Goal: Task Accomplishment & Management: Use online tool/utility

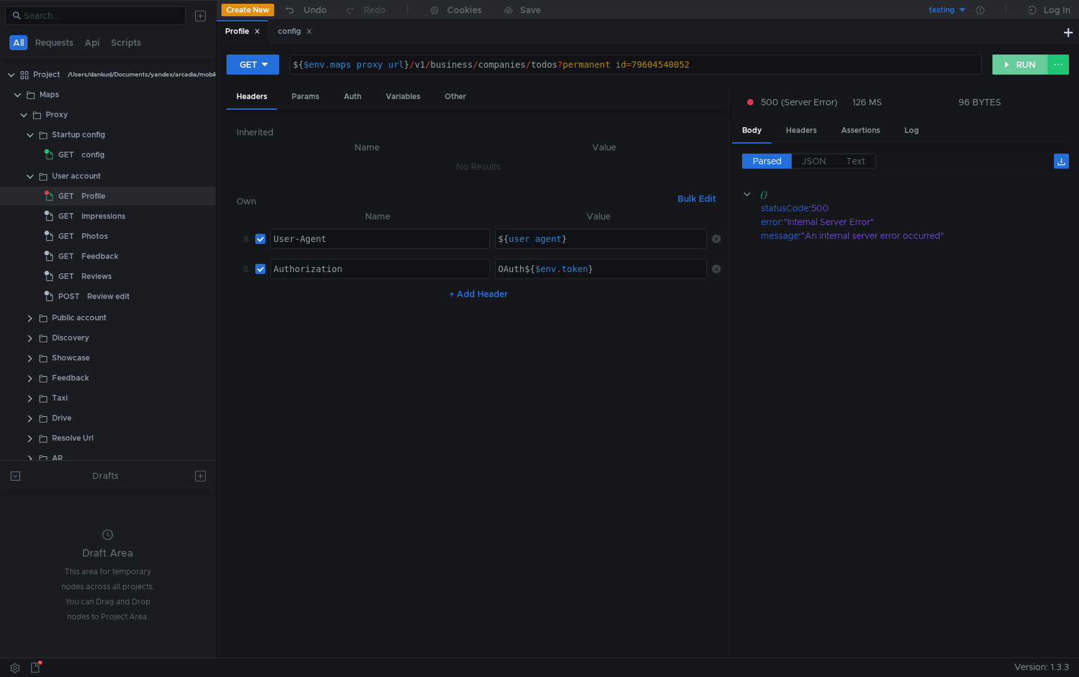
click at [1022, 67] on button "RUN" at bounding box center [1020, 65] width 56 height 20
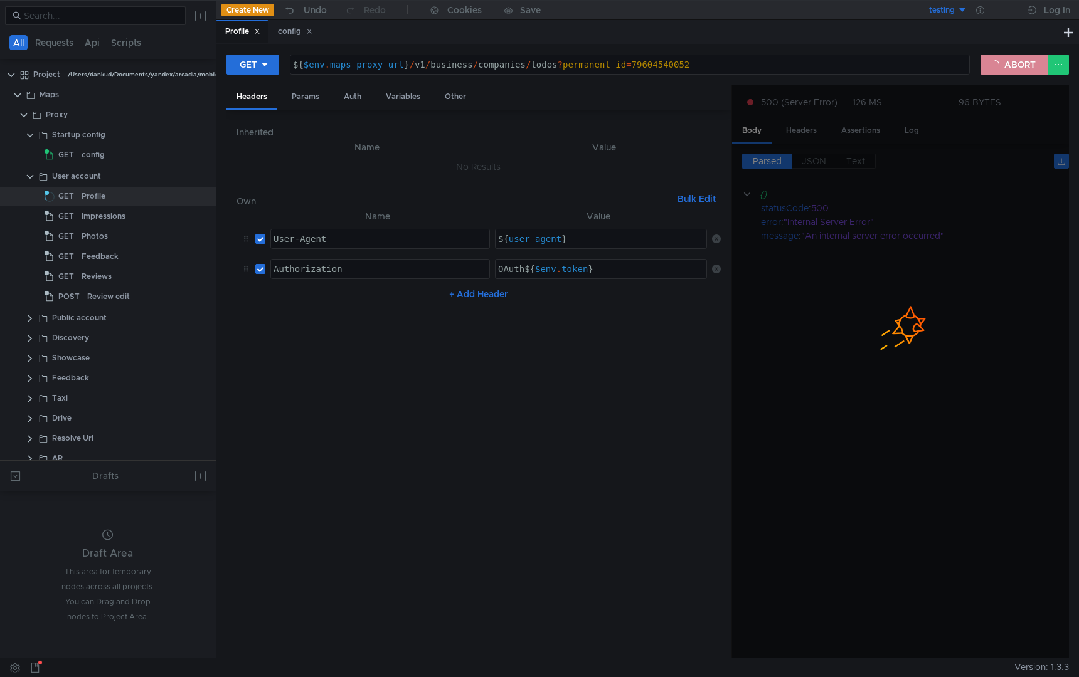
click at [1025, 69] on button "ABORT" at bounding box center [1014, 65] width 68 height 20
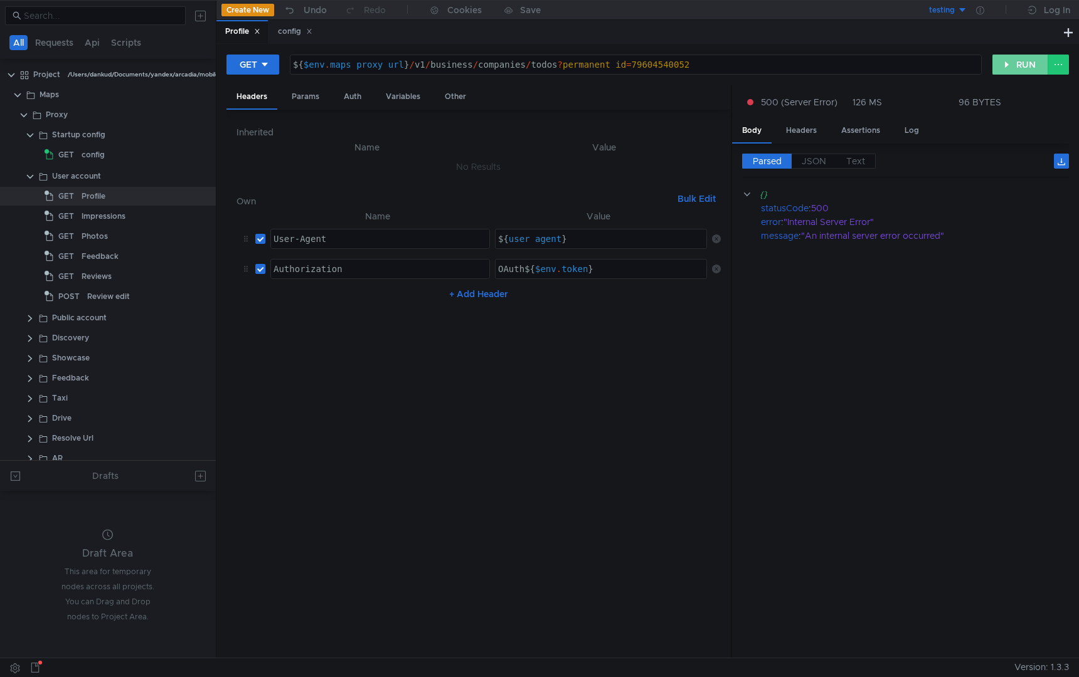
click at [1012, 69] on button "RUN" at bounding box center [1020, 65] width 56 height 20
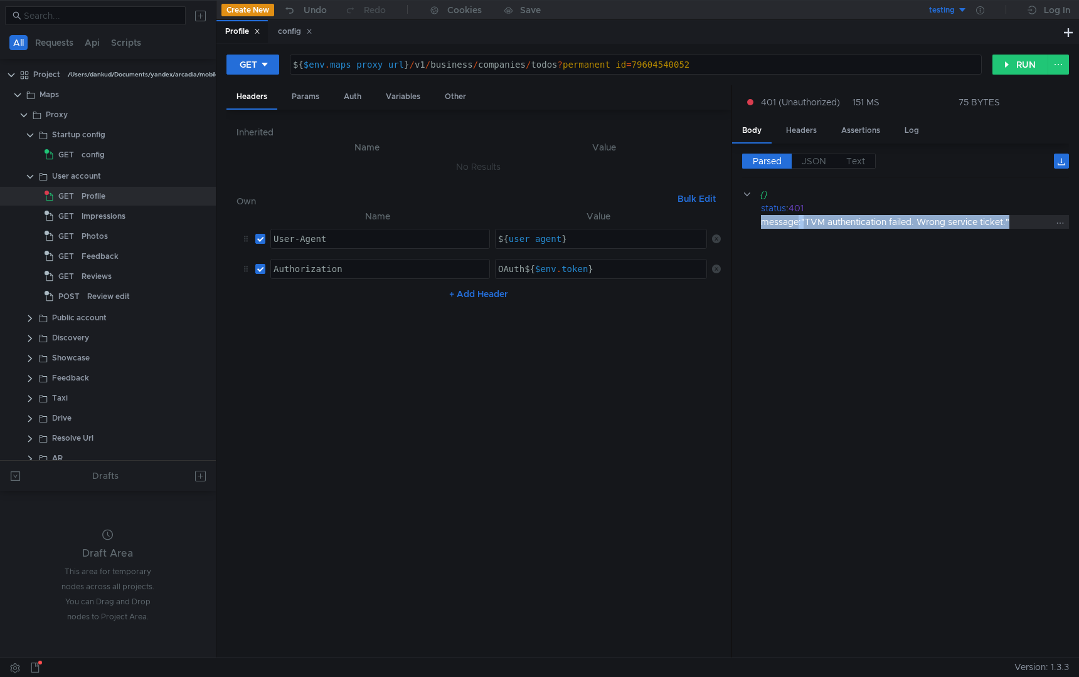
drag, startPoint x: 761, startPoint y: 221, endPoint x: 1017, endPoint y: 221, distance: 256.5
click at [1017, 221] on div "message : "TVM authentication failed. Wrong service ticket."" at bounding box center [915, 222] width 308 height 14
copy div "message : "TVM authentication failed. Wrong service ticket.""
click at [1008, 68] on button "RUN" at bounding box center [1020, 65] width 56 height 20
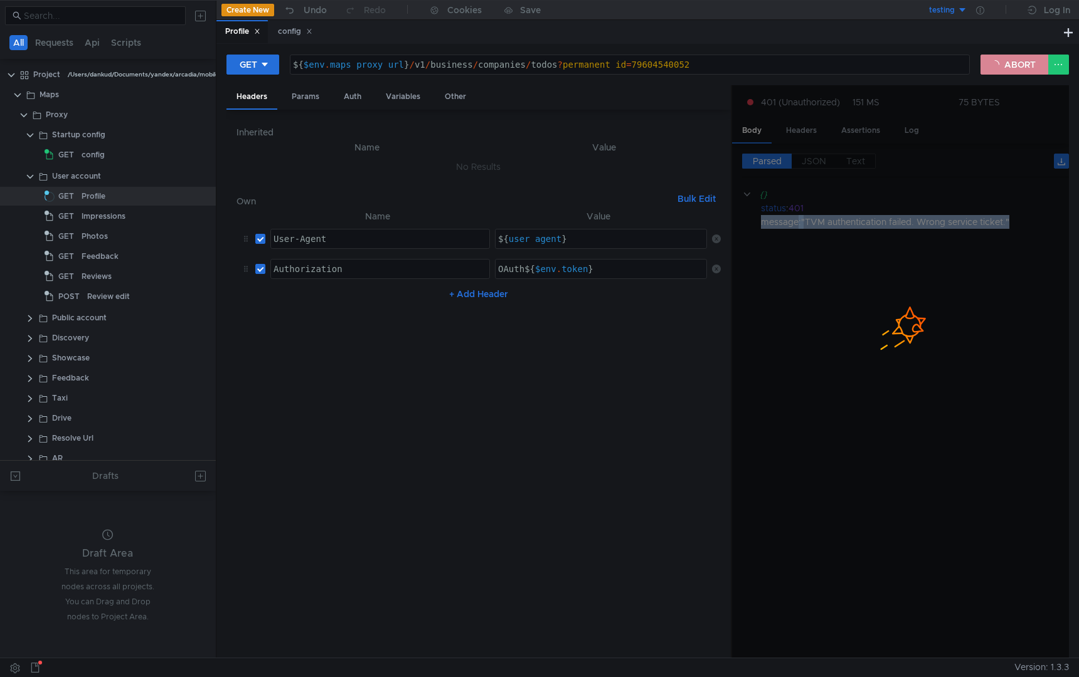
click at [1011, 68] on button "ABORT" at bounding box center [1014, 65] width 68 height 20
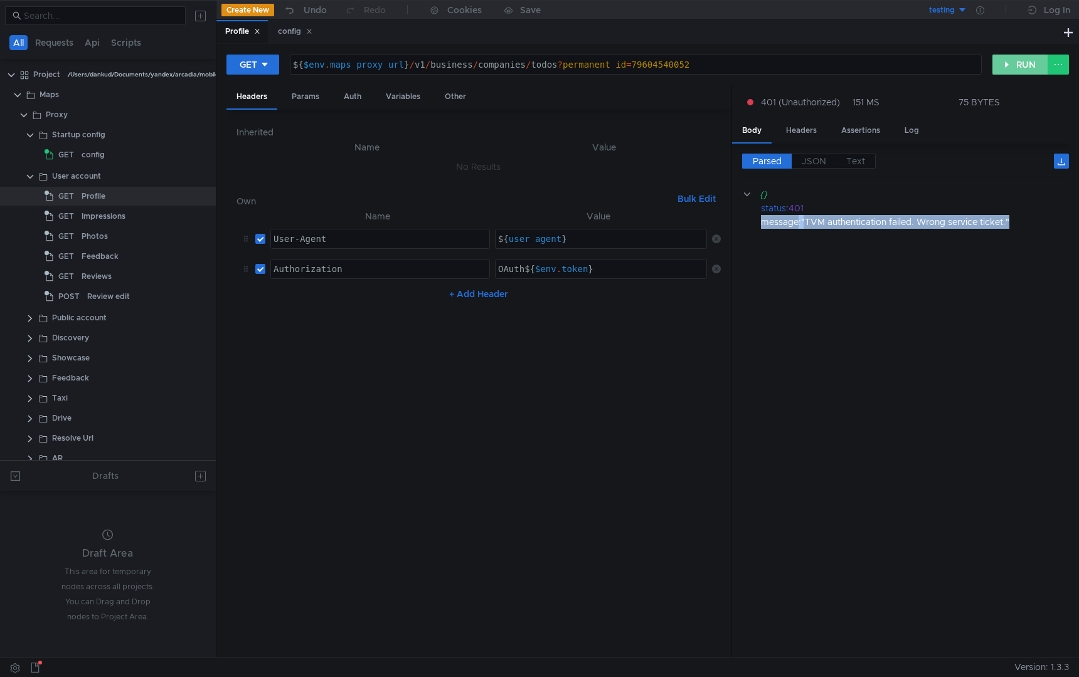
click at [1011, 67] on button "RUN" at bounding box center [1020, 65] width 56 height 20
click at [1011, 61] on button "RUN" at bounding box center [1020, 65] width 56 height 20
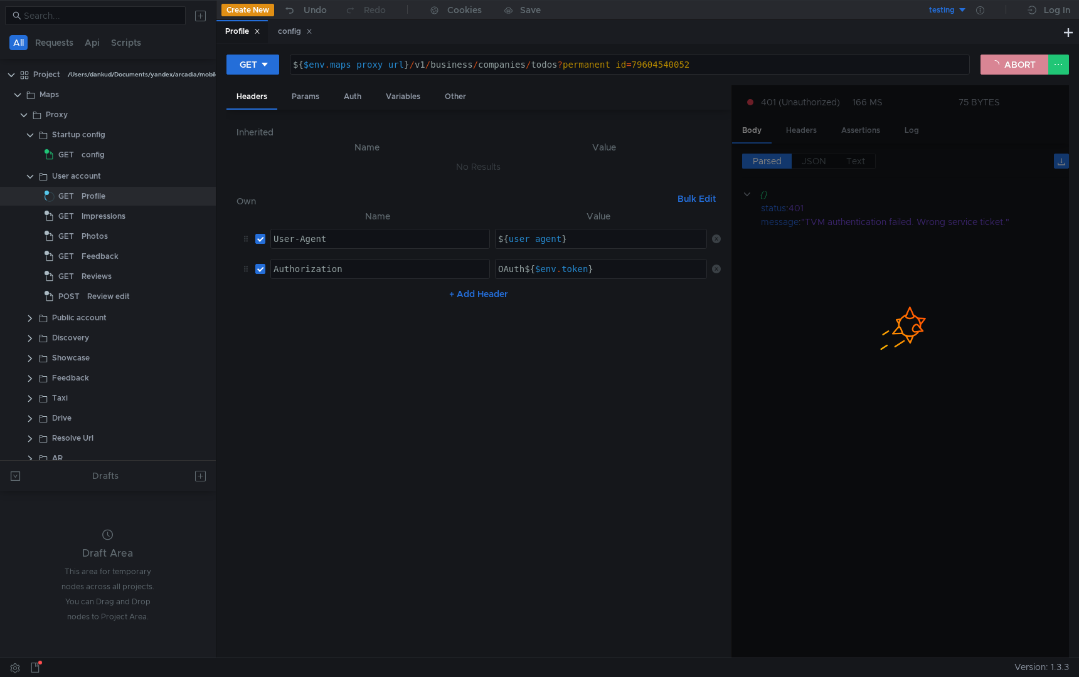
click at [1017, 74] on button "ABORT" at bounding box center [1014, 65] width 68 height 20
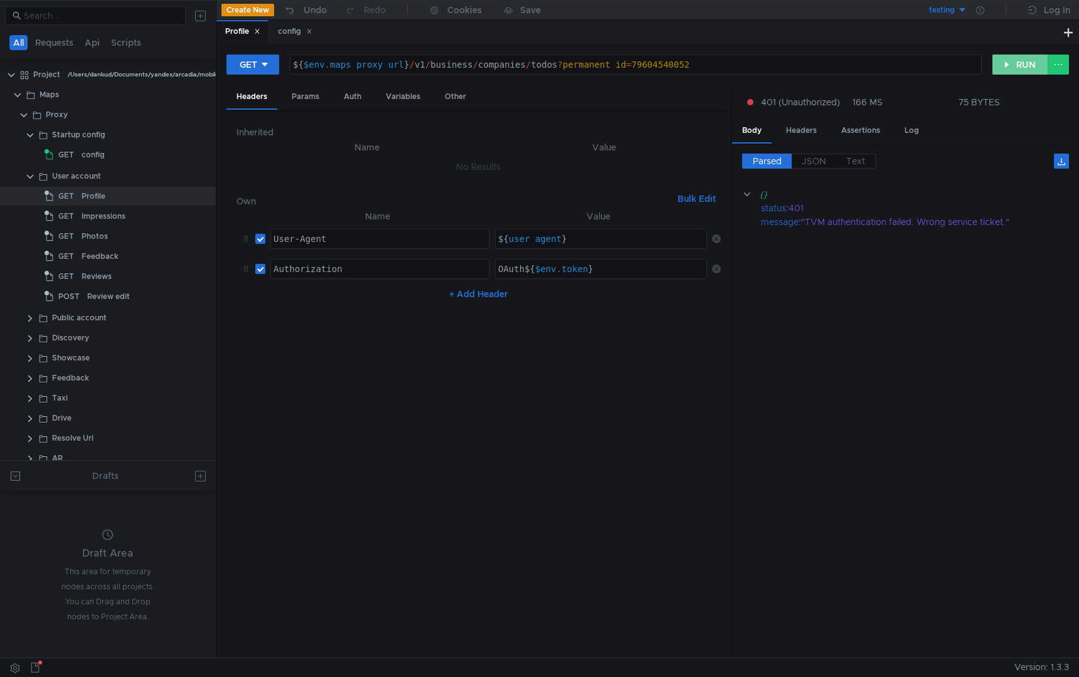
click at [1016, 73] on button "RUN" at bounding box center [1020, 65] width 56 height 20
click at [1012, 60] on button "RUN" at bounding box center [1020, 65] width 56 height 20
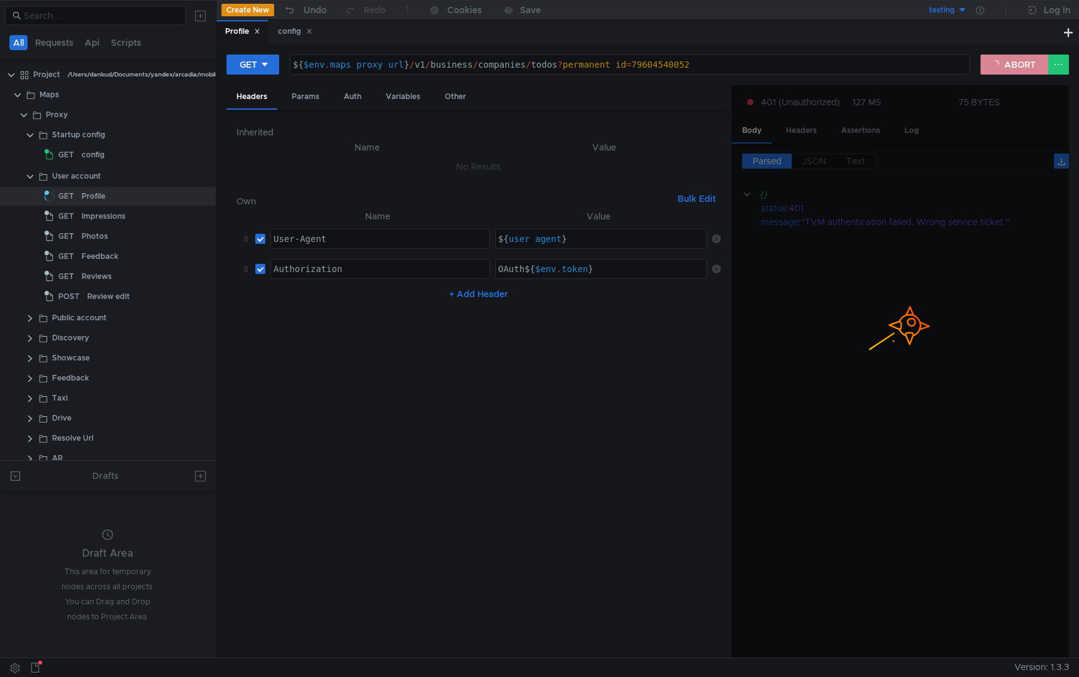
click at [1012, 60] on button "ABORT" at bounding box center [1014, 65] width 68 height 20
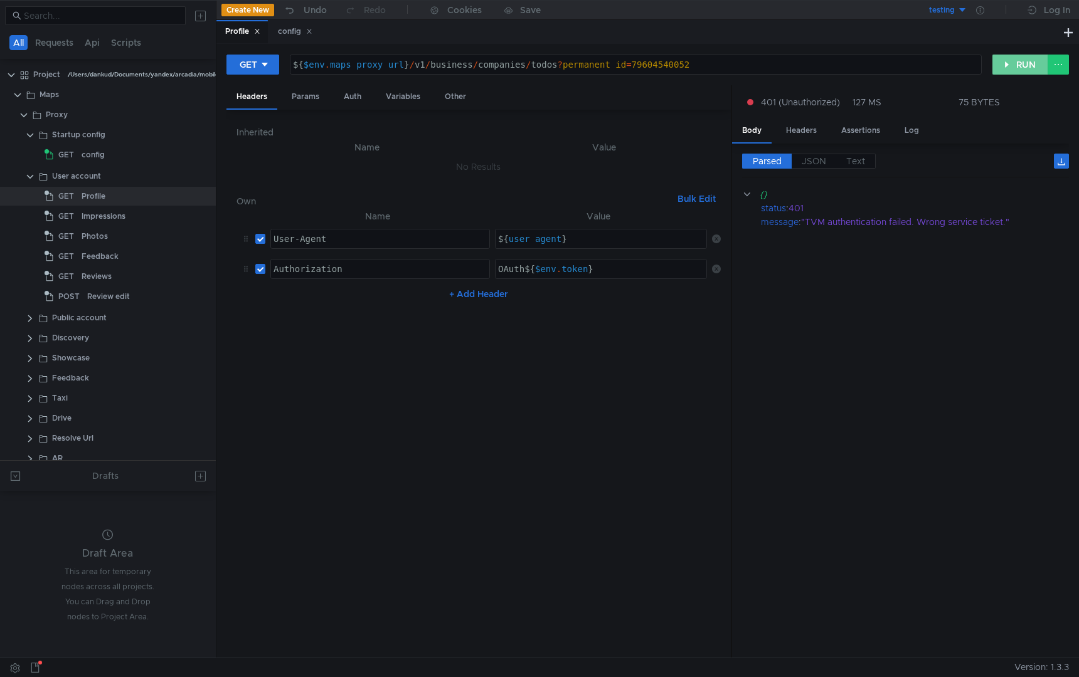
click at [1012, 66] on button "RUN" at bounding box center [1020, 65] width 56 height 20
click at [654, 65] on div "${ $env . maps_proxy_url } / v1 / business / companies / todos ? permanent_id =…" at bounding box center [635, 75] width 690 height 30
paste textarea "213191503698"
type textarea "${$env.maps_proxy_url}/v1/business/companies/todos?permanent_id=213191503698"
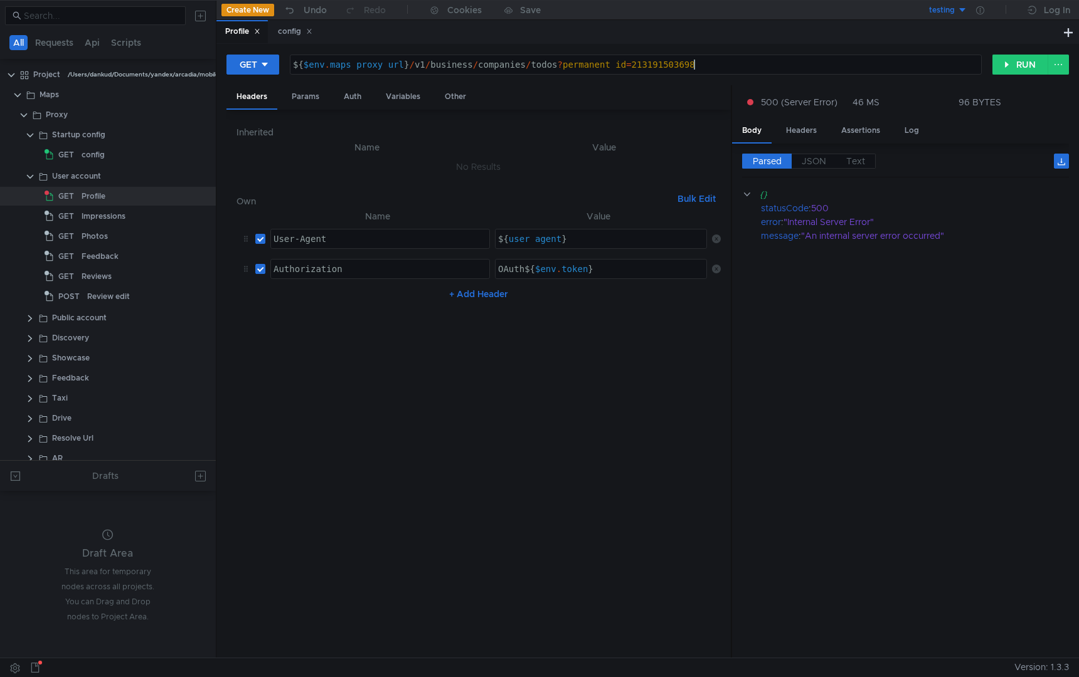
click at [716, 112] on div "Inherited Name Value No Results Own Bulk Edit XXXXXXXXXXXXXXXXXXXXXXXXXXXXXXXXX…" at bounding box center [478, 384] width 504 height 549
click at [1018, 65] on button "RUN" at bounding box center [1020, 65] width 56 height 20
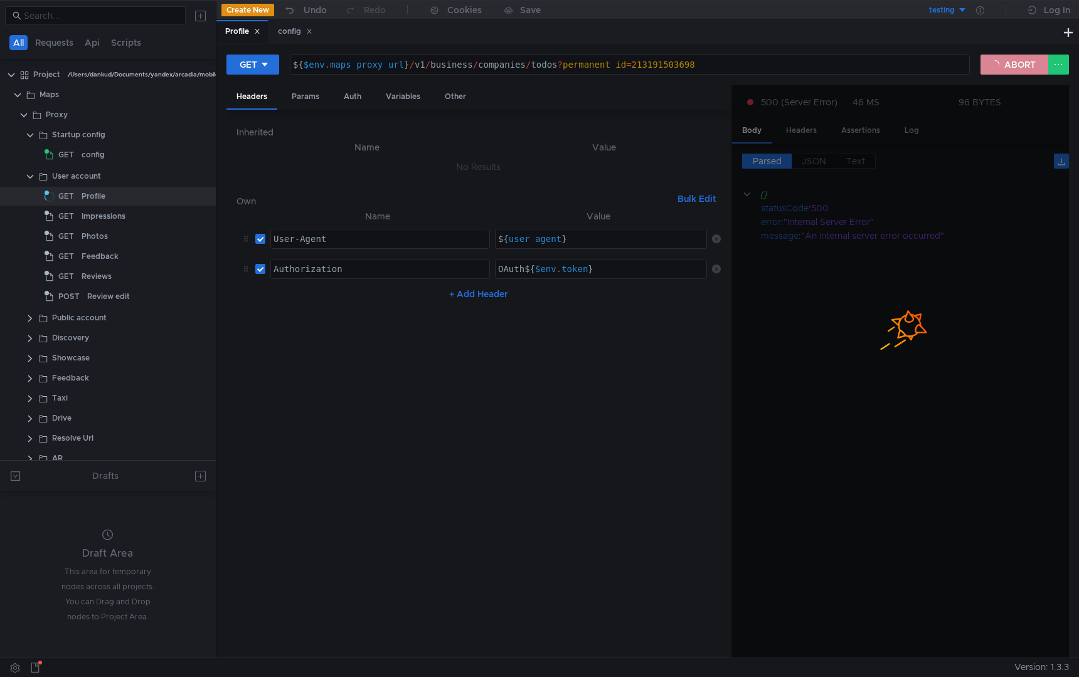
click at [1016, 64] on button "ABORT" at bounding box center [1014, 65] width 68 height 20
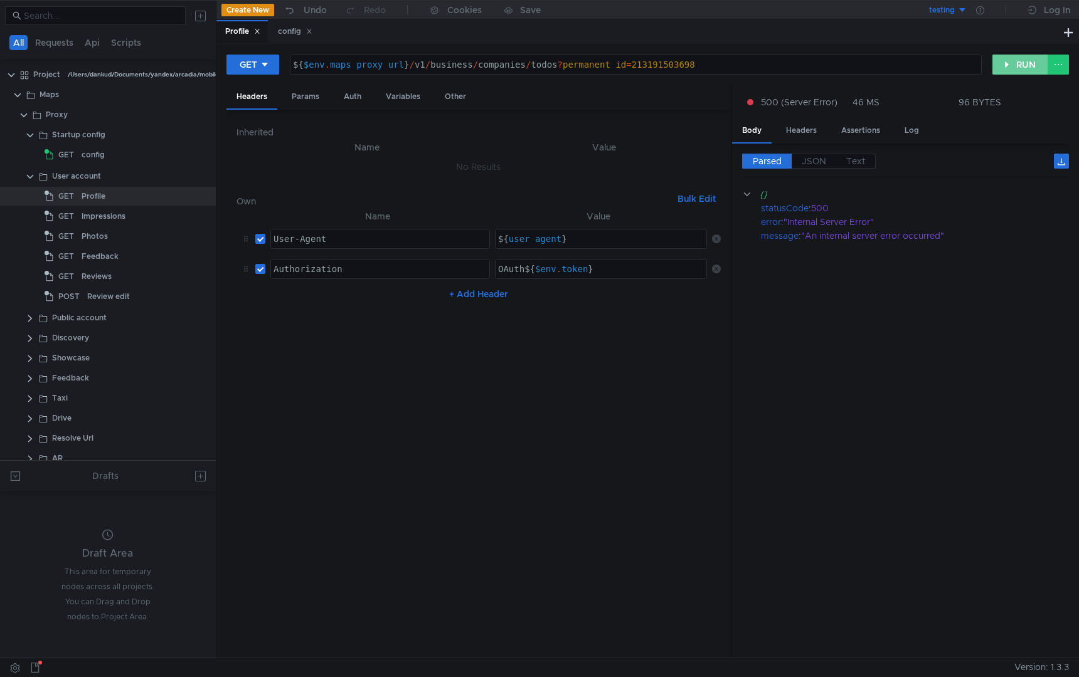
click at [998, 71] on button "RUN" at bounding box center [1020, 65] width 56 height 20
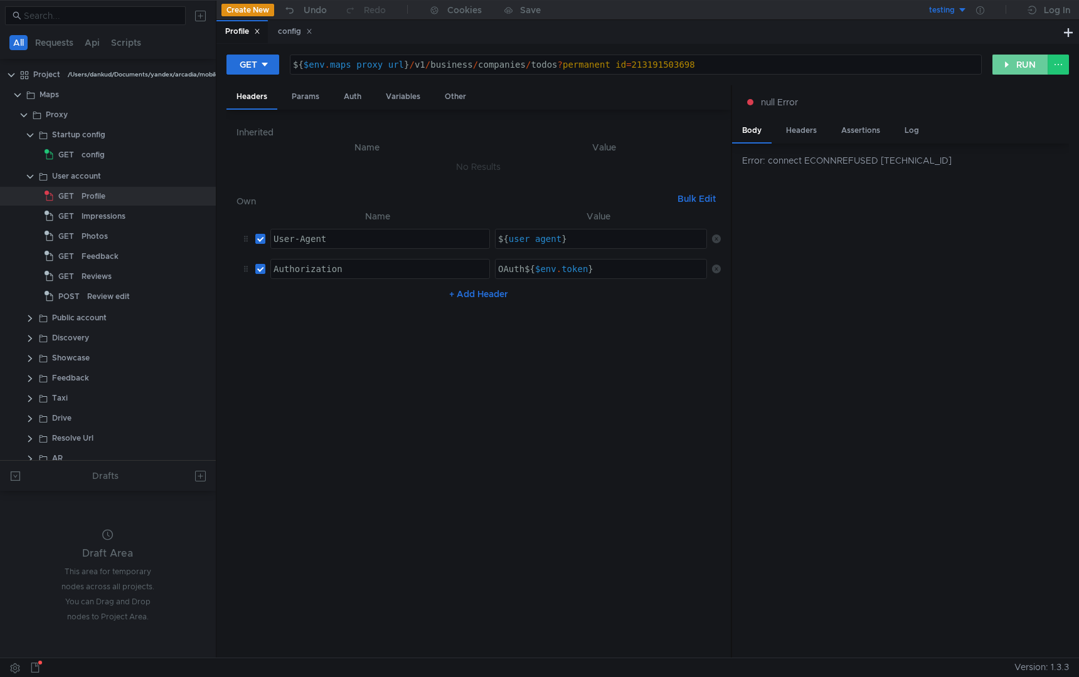
click at [1001, 71] on button "RUN" at bounding box center [1020, 65] width 56 height 20
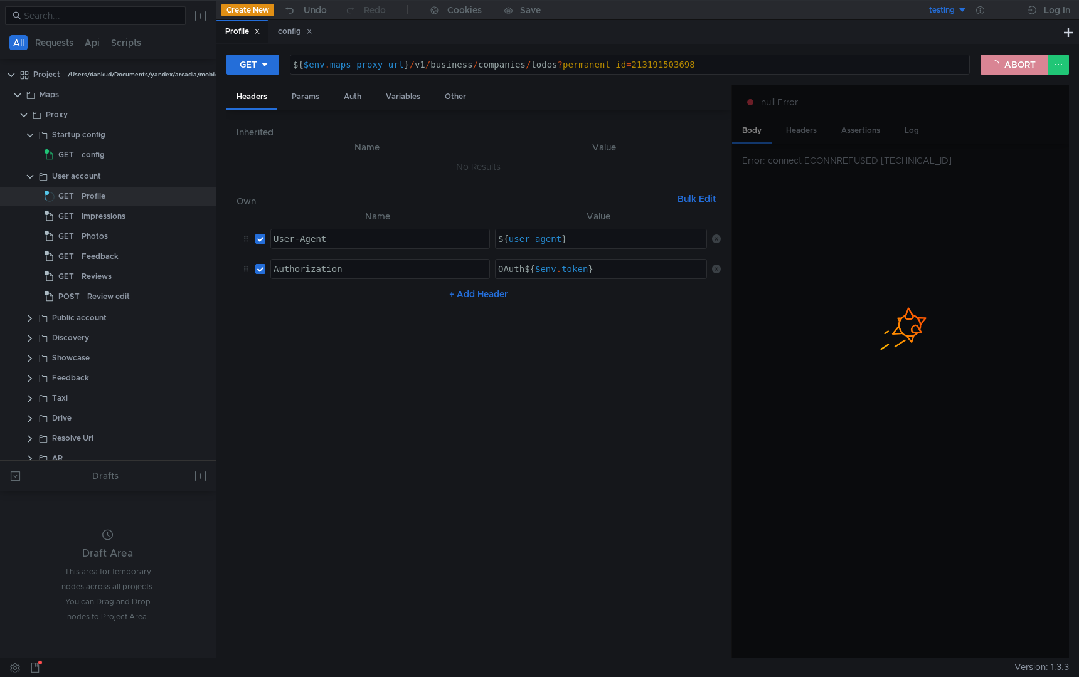
click at [1012, 58] on button "ABORT" at bounding box center [1014, 65] width 68 height 20
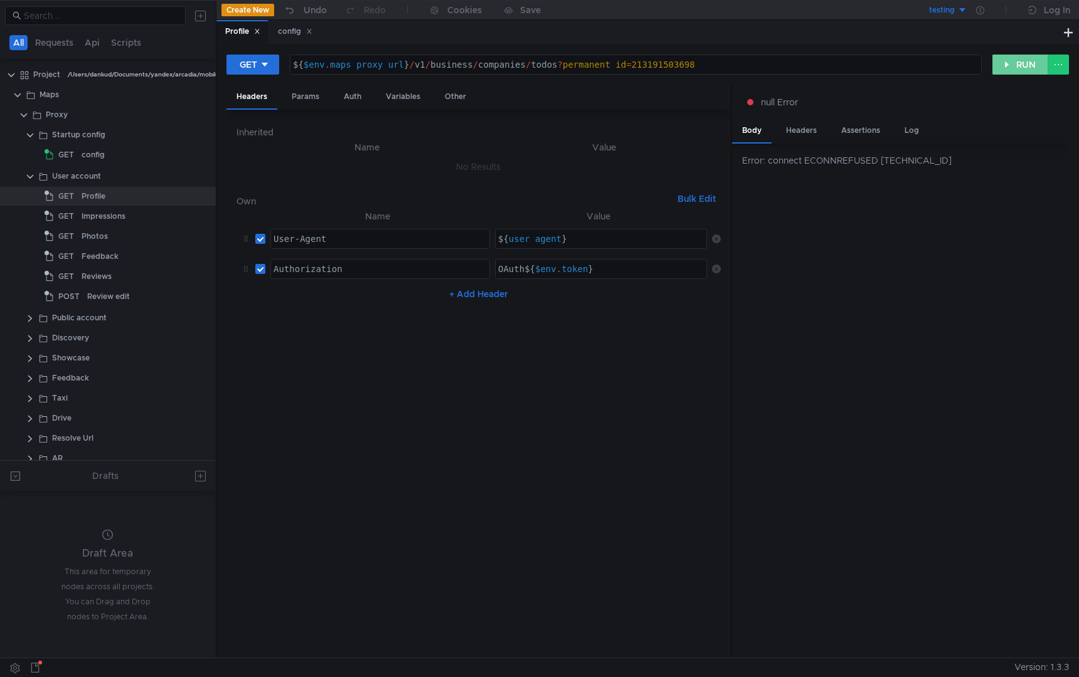
click at [1005, 71] on button "RUN" at bounding box center [1020, 65] width 56 height 20
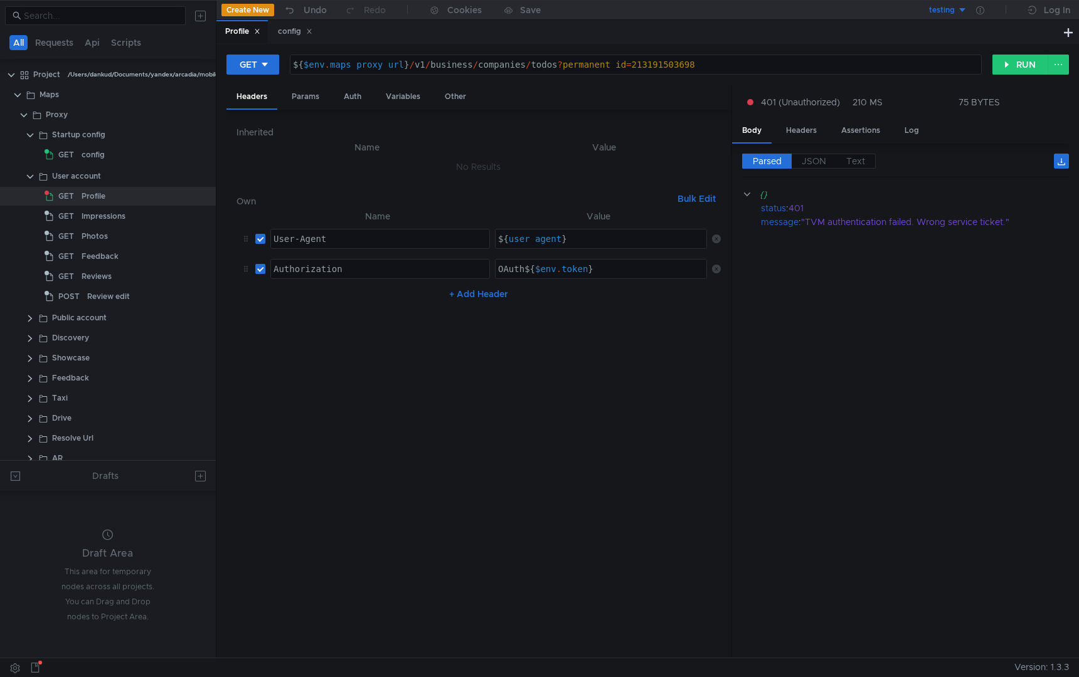
click at [262, 269] on input "checkbox" at bounding box center [260, 269] width 10 height 10
click at [1017, 63] on button "RUN" at bounding box center [1020, 65] width 56 height 20
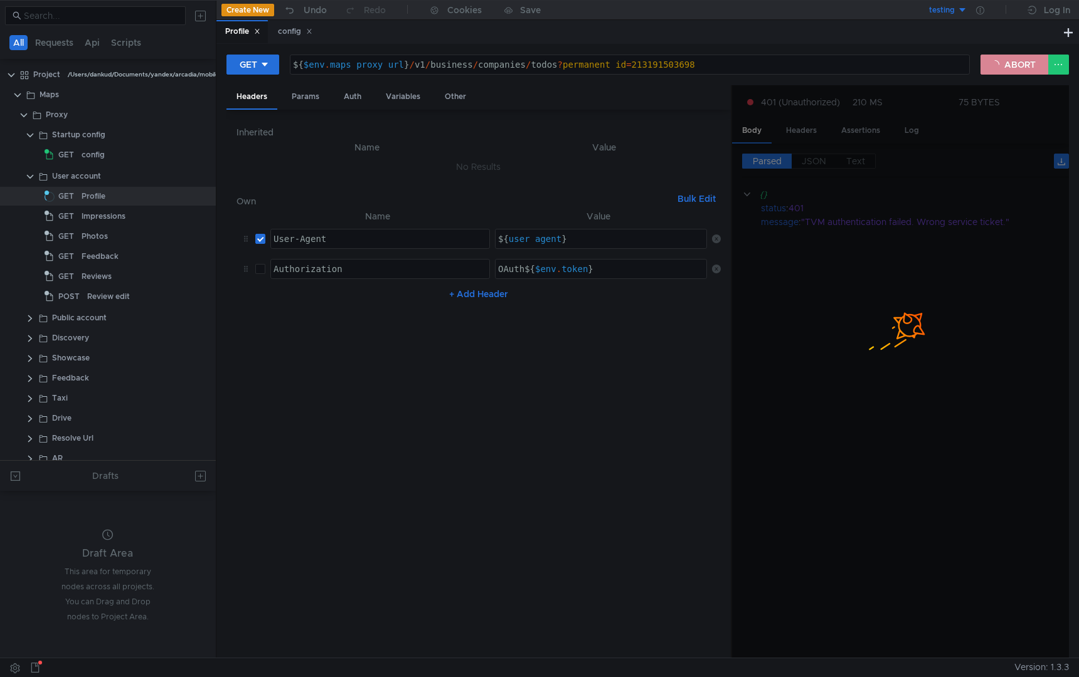
click at [1000, 63] on button "ABORT" at bounding box center [1014, 65] width 68 height 20
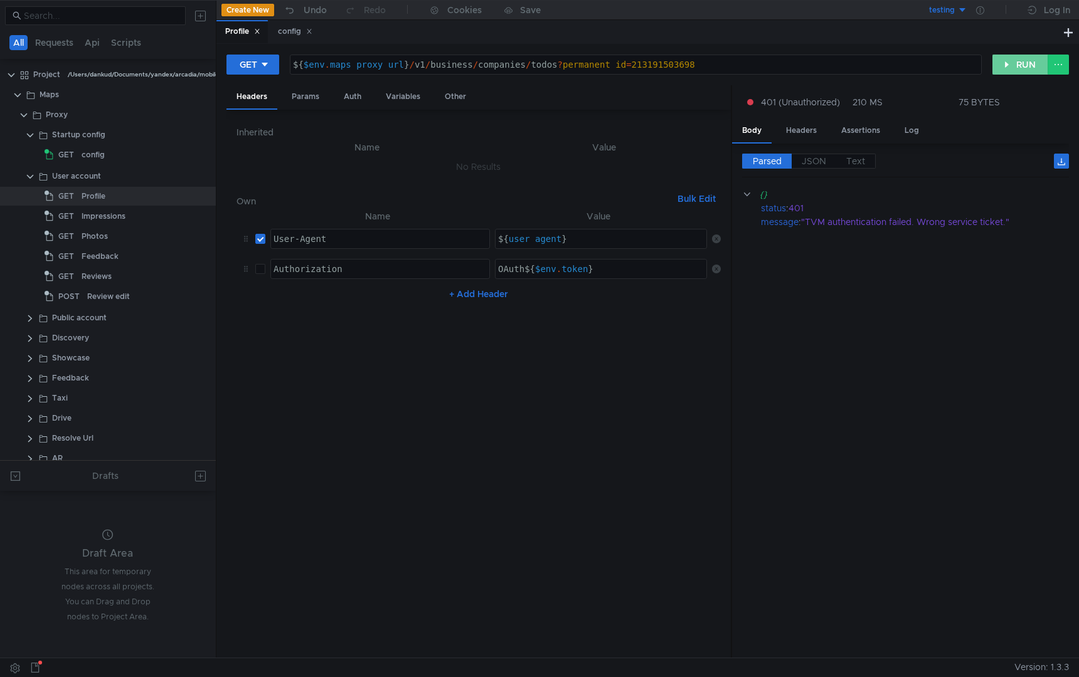
click at [996, 66] on button "RUN" at bounding box center [1020, 65] width 56 height 20
click at [256, 268] on input "checkbox" at bounding box center [260, 269] width 10 height 10
checkbox input "true"
click at [1008, 65] on button "RUN" at bounding box center [1020, 65] width 56 height 20
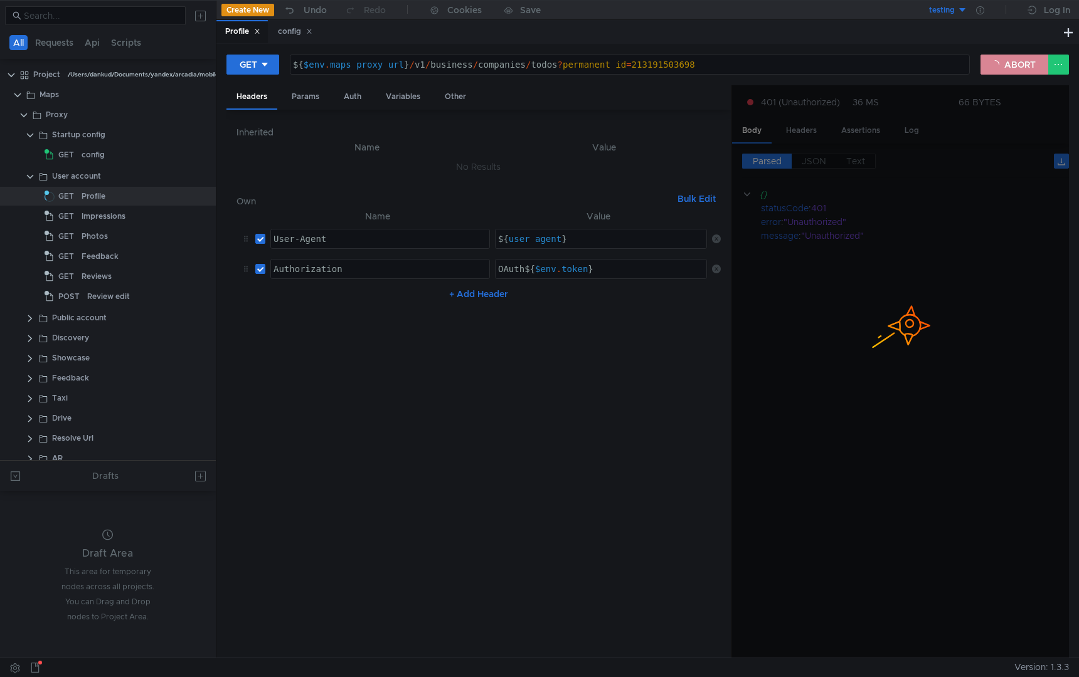
click at [1011, 70] on button "ABORT" at bounding box center [1014, 65] width 68 height 20
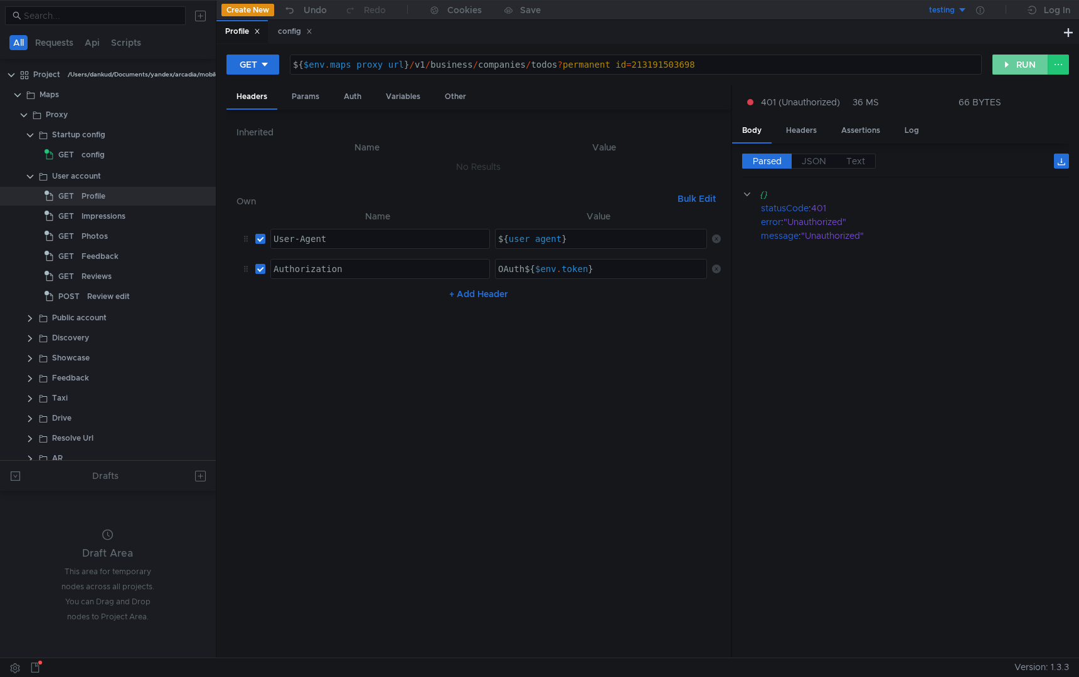
click at [1006, 66] on button "RUN" at bounding box center [1020, 65] width 56 height 20
click at [563, 67] on div "${ $env . maps_proxy_url } / v1 / business / companies / todos ? permanent_id =…" at bounding box center [635, 75] width 690 height 30
click at [630, 65] on div "${ $env . maps_proxy_url } / v1 / business / companies / todos ? permanent_id =…" at bounding box center [635, 75] width 690 height 30
click at [702, 63] on div "${ $env . maps_proxy_url } / v1 / business / companies / todos ? permanent_id =…" at bounding box center [635, 75] width 690 height 30
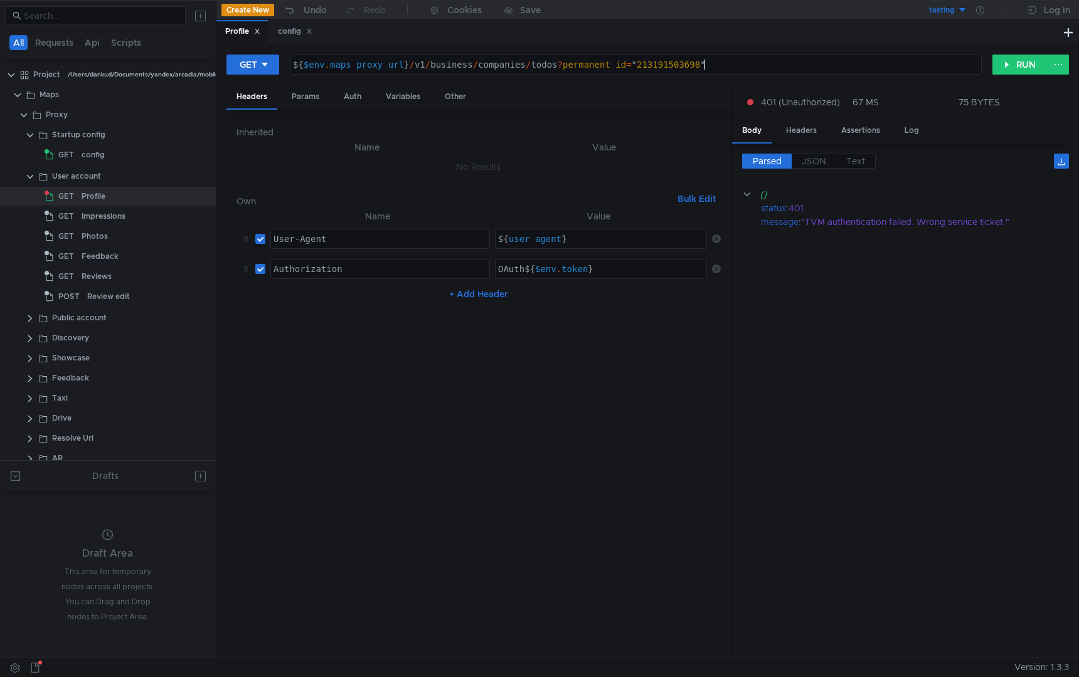
scroll to position [0, 29]
click at [1020, 61] on button "RUN" at bounding box center [1020, 65] width 56 height 20
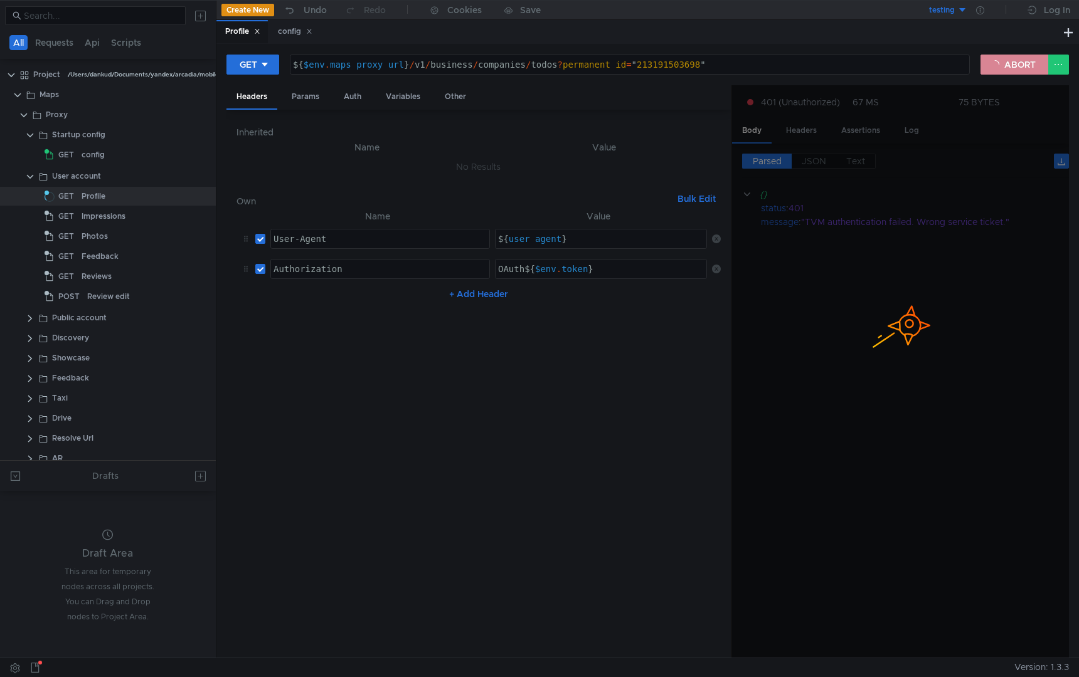
click at [1022, 67] on button "ABORT" at bounding box center [1014, 65] width 68 height 20
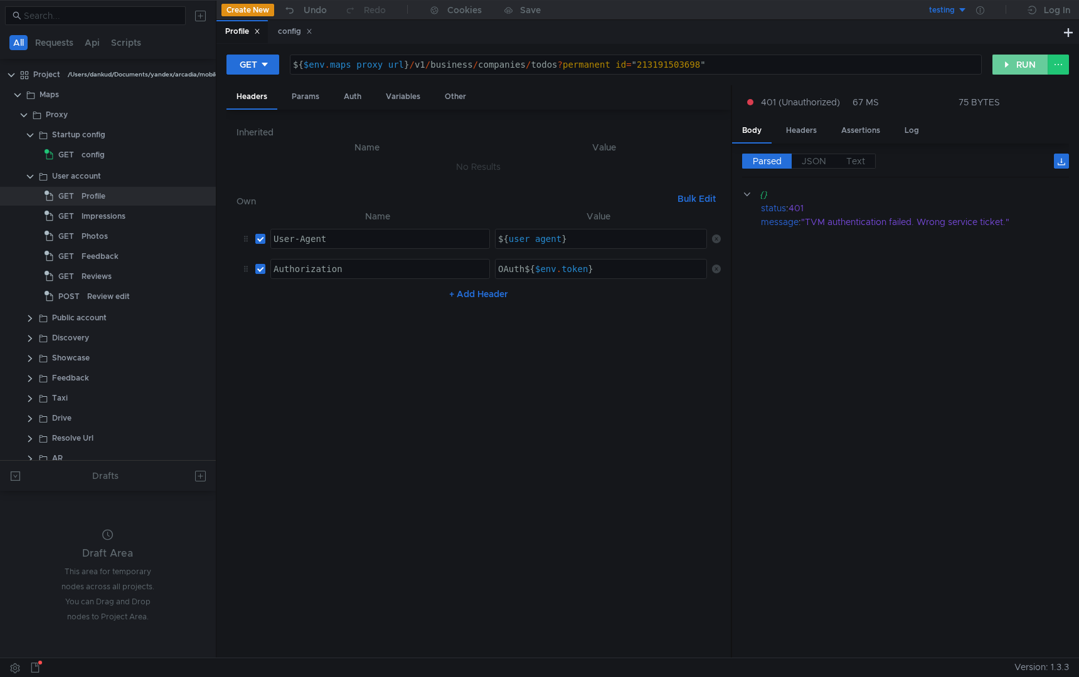
click at [1011, 66] on button "RUN" at bounding box center [1020, 65] width 56 height 20
click at [1010, 66] on button "RUN" at bounding box center [1020, 65] width 56 height 20
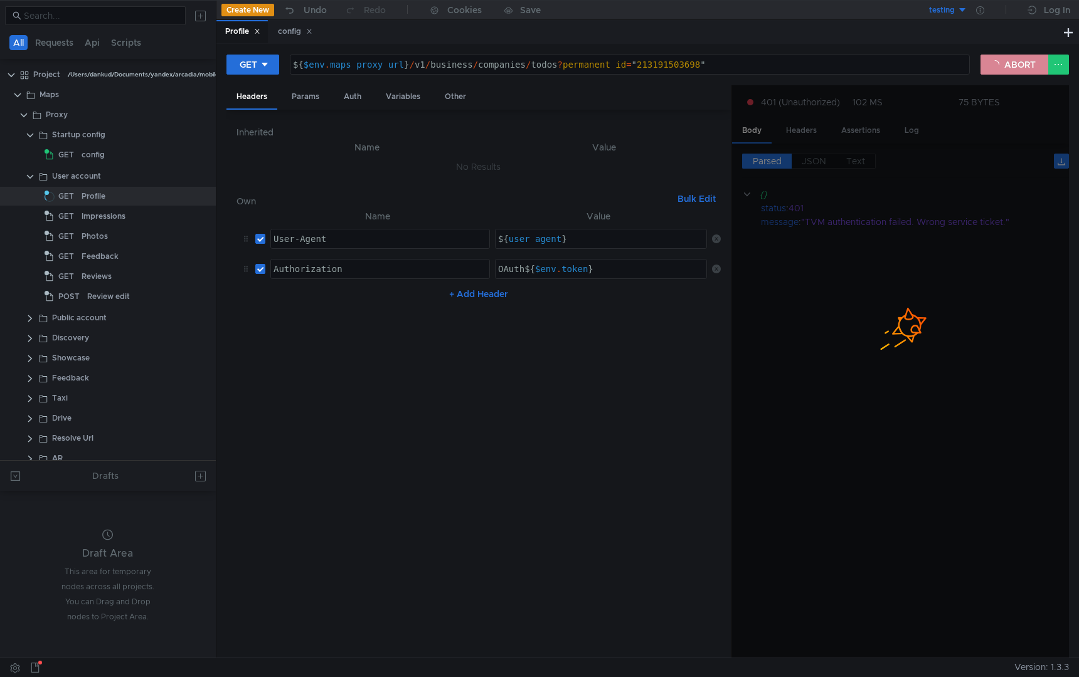
click at [1004, 65] on button "ABORT" at bounding box center [1014, 65] width 68 height 20
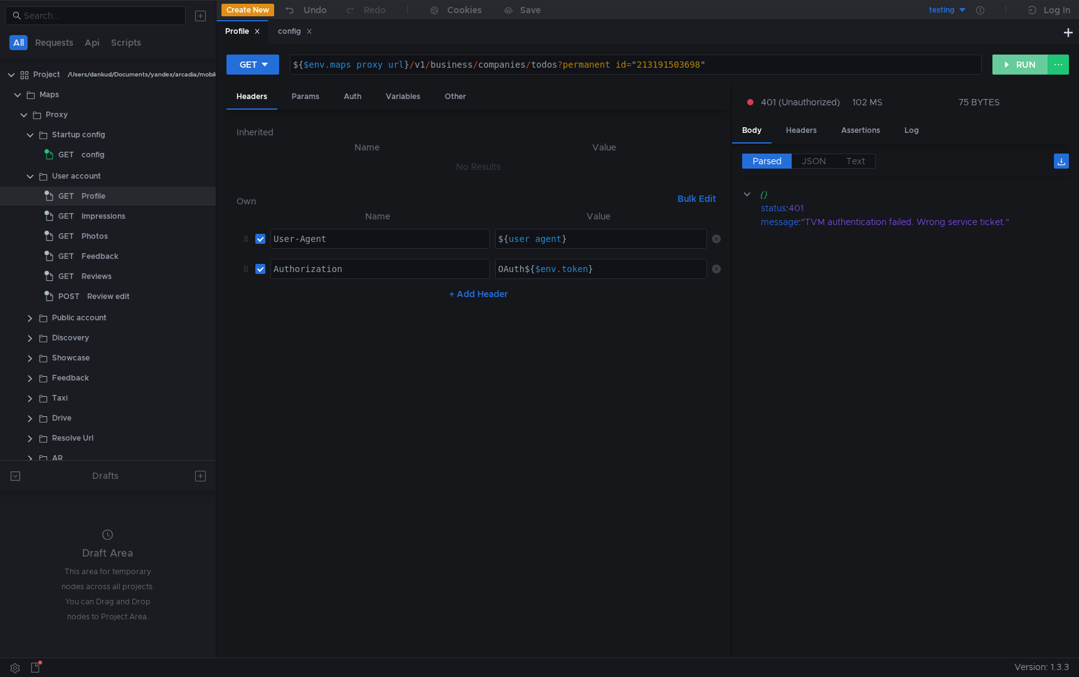
click at [1000, 65] on button "RUN" at bounding box center [1020, 65] width 56 height 20
click at [662, 61] on div "${ $env . maps_proxy_url } / v1 / business / companies / todos ? permanent_id =…" at bounding box center [635, 75] width 690 height 30
click at [719, 64] on div "${ $env . maps_proxy_url } / v1 / business / companies / todos ? permanent_id =…" at bounding box center [635, 75] width 690 height 30
type textarea "${$env.maps_proxy_url}/v1/business/companies/todos?permanent_id=213191503698"
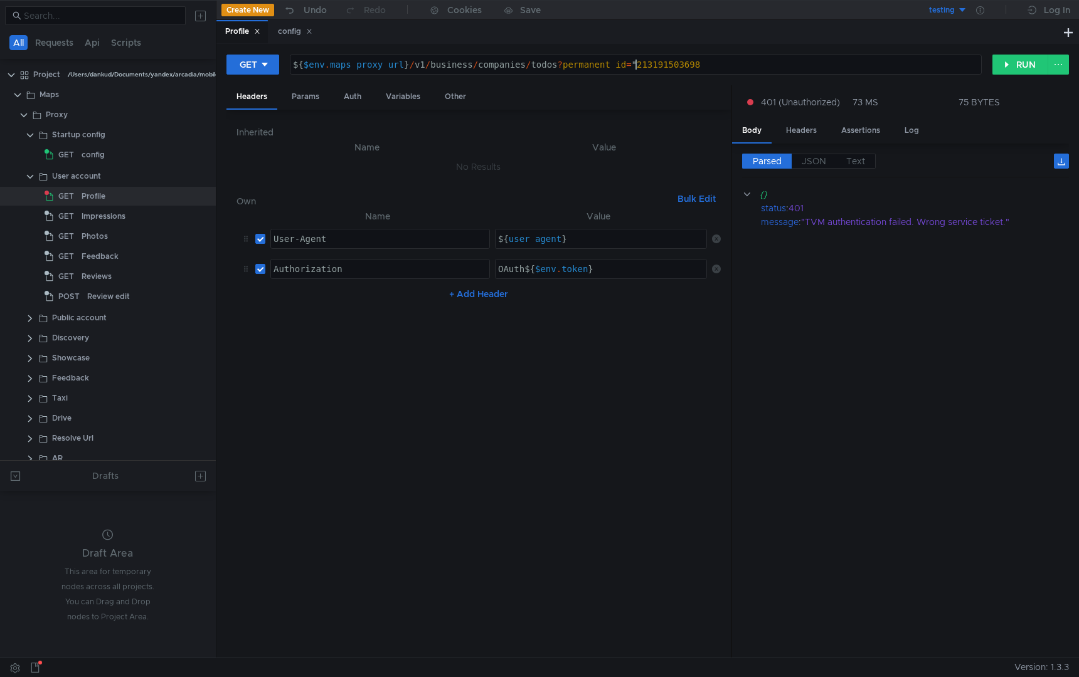
click at [635, 64] on div "${ $env . maps_proxy_url } / v1 / business / companies / todos ? permanent_id =…" at bounding box center [635, 75] width 690 height 30
click at [655, 71] on div "${ $env . maps_proxy_url } / v1 / business / companies / todos ? permanent_id =…" at bounding box center [635, 75] width 690 height 30
click at [658, 64] on div "${ $env . maps_proxy_url } / v1 / business / companies / todos ? permanent_id =…" at bounding box center [635, 75] width 690 height 30
click at [1017, 70] on button "RUN" at bounding box center [1020, 65] width 56 height 20
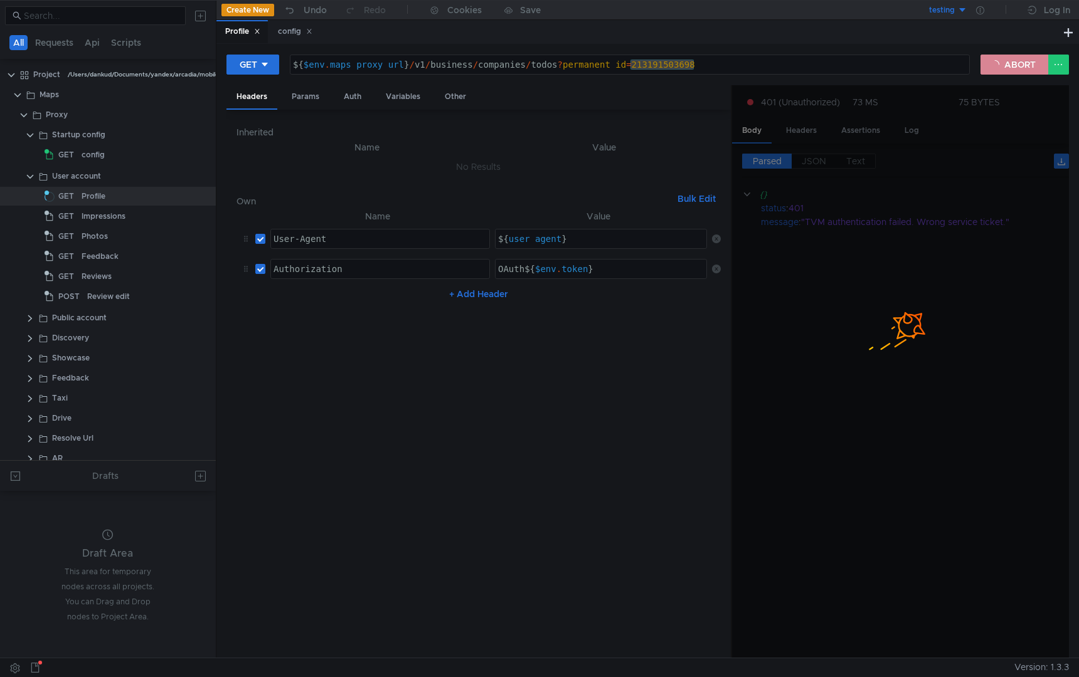
click at [1017, 70] on button "ABORT" at bounding box center [1014, 65] width 68 height 20
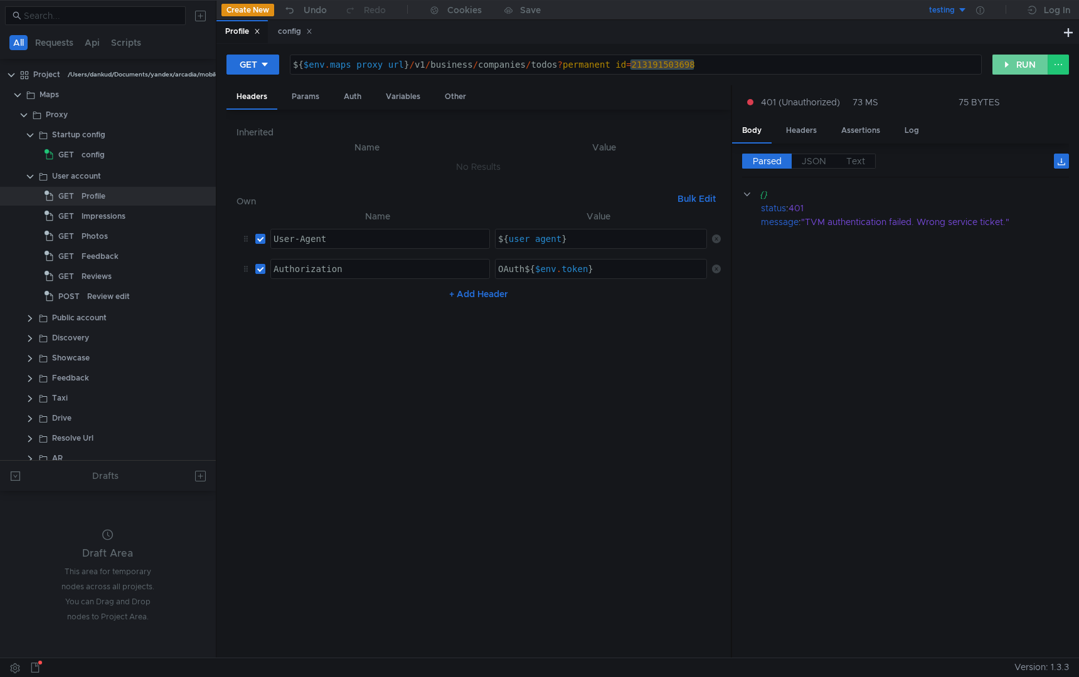
click at [1017, 70] on button "RUN" at bounding box center [1020, 65] width 56 height 20
click at [1012, 63] on button "RUN" at bounding box center [1020, 65] width 56 height 20
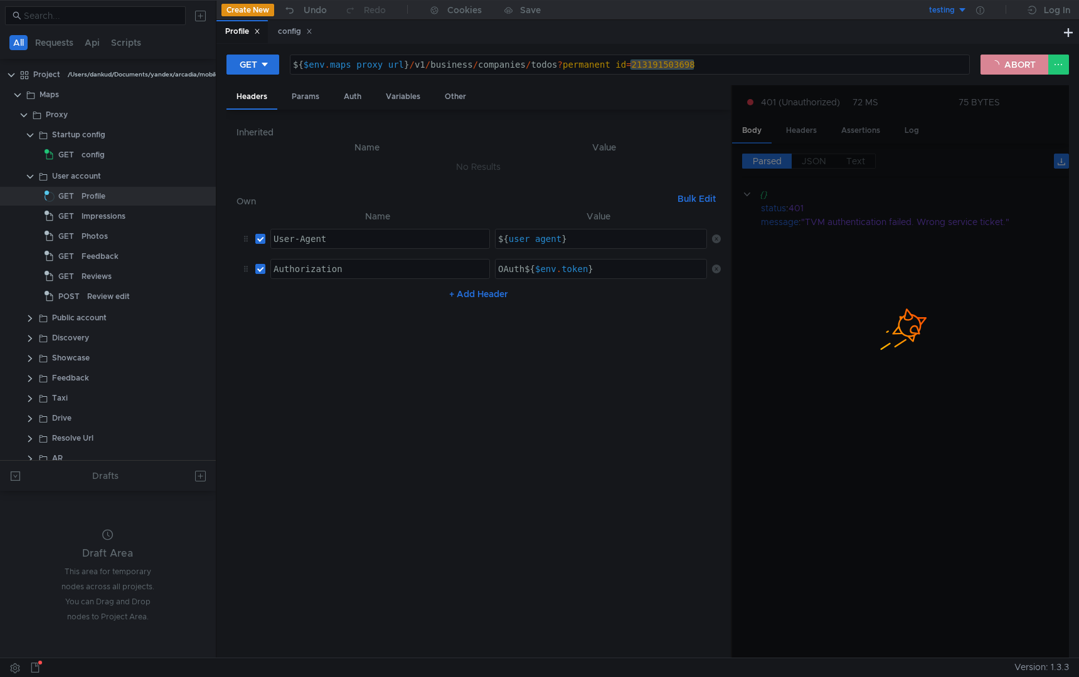
click at [1013, 63] on button "ABORT" at bounding box center [1014, 65] width 68 height 20
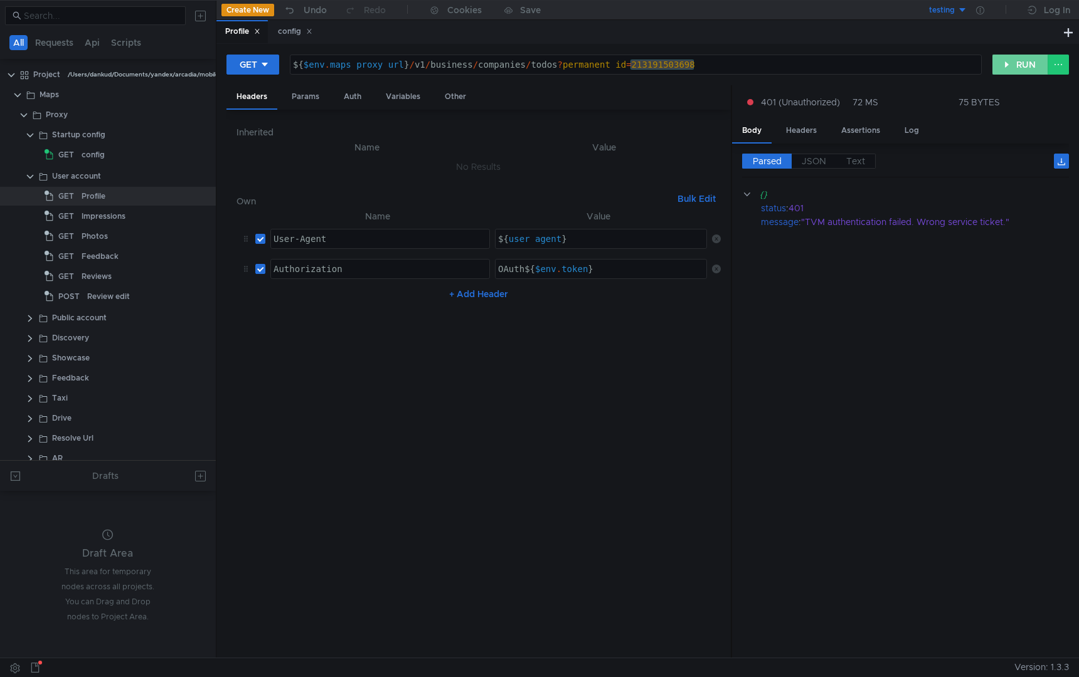
click at [1013, 63] on button "RUN" at bounding box center [1020, 65] width 56 height 20
click at [1010, 62] on button "RUN" at bounding box center [1020, 65] width 56 height 20
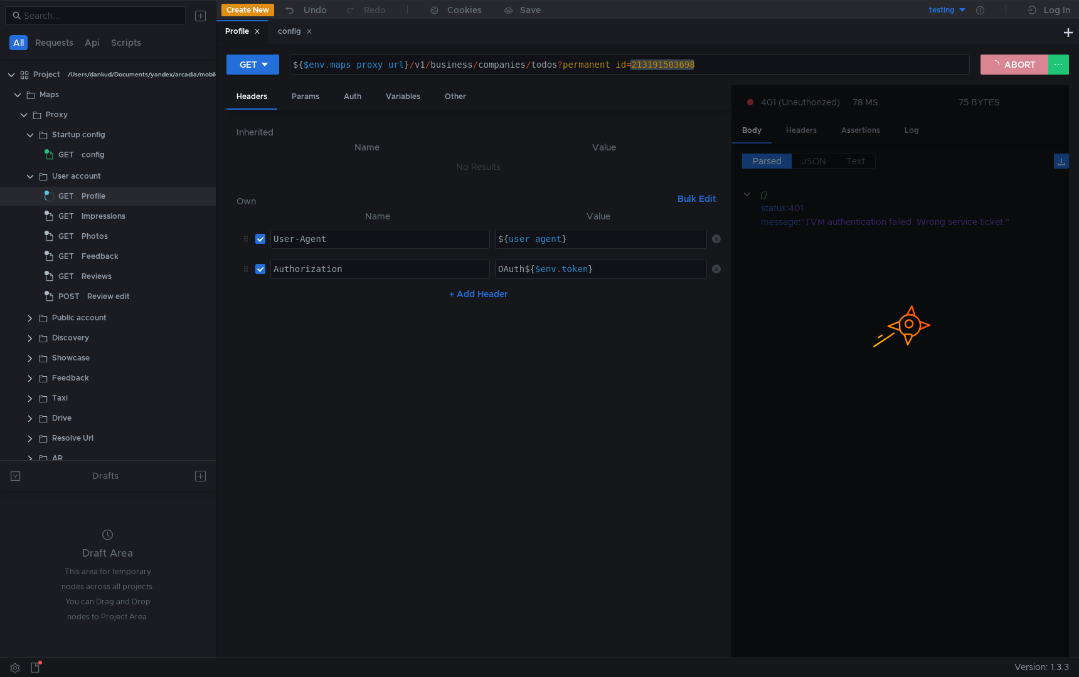
click at [1005, 69] on button "ABORT" at bounding box center [1014, 65] width 68 height 20
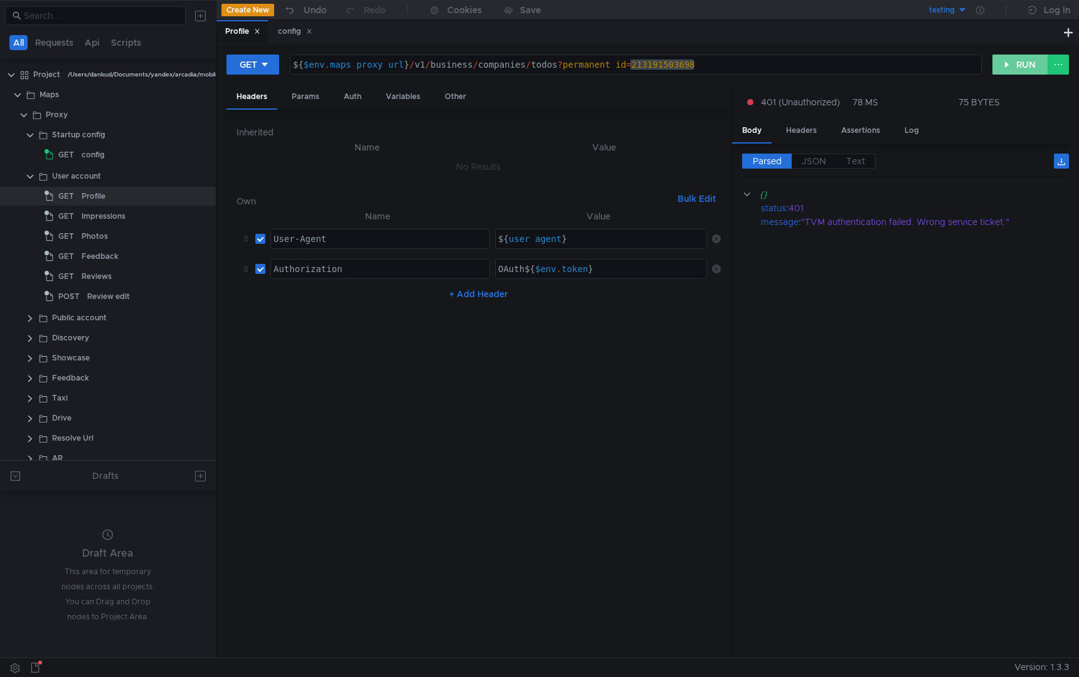
click at [1005, 69] on button "RUN" at bounding box center [1020, 65] width 56 height 20
click at [1020, 62] on button "RUN" at bounding box center [1020, 65] width 56 height 20
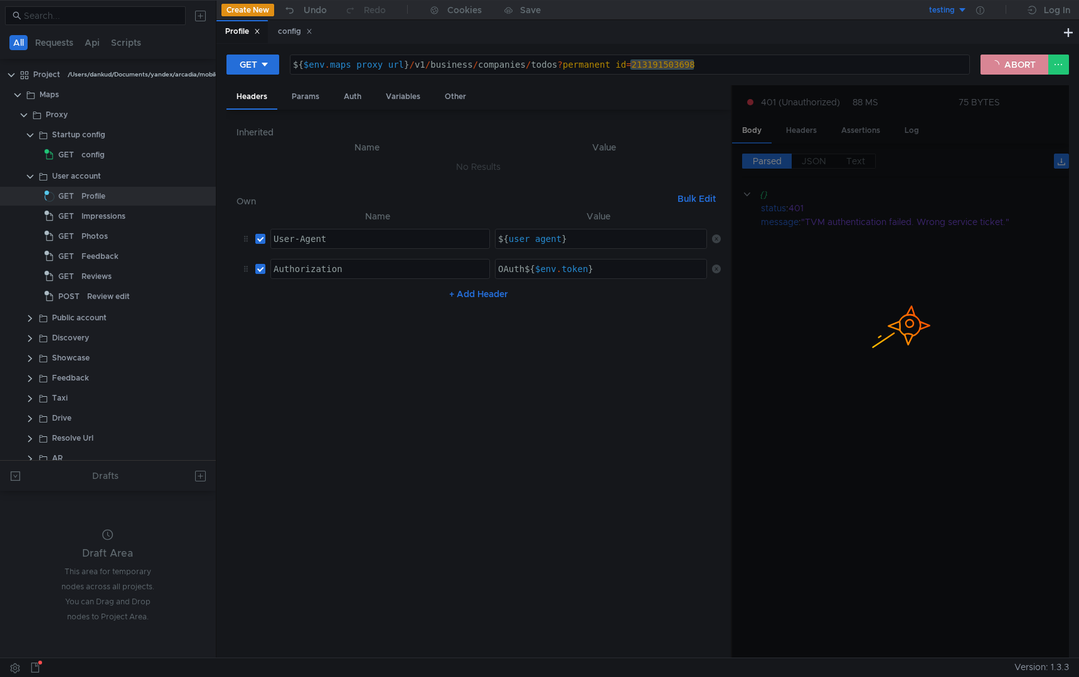
click at [1017, 63] on button "ABORT" at bounding box center [1014, 65] width 68 height 20
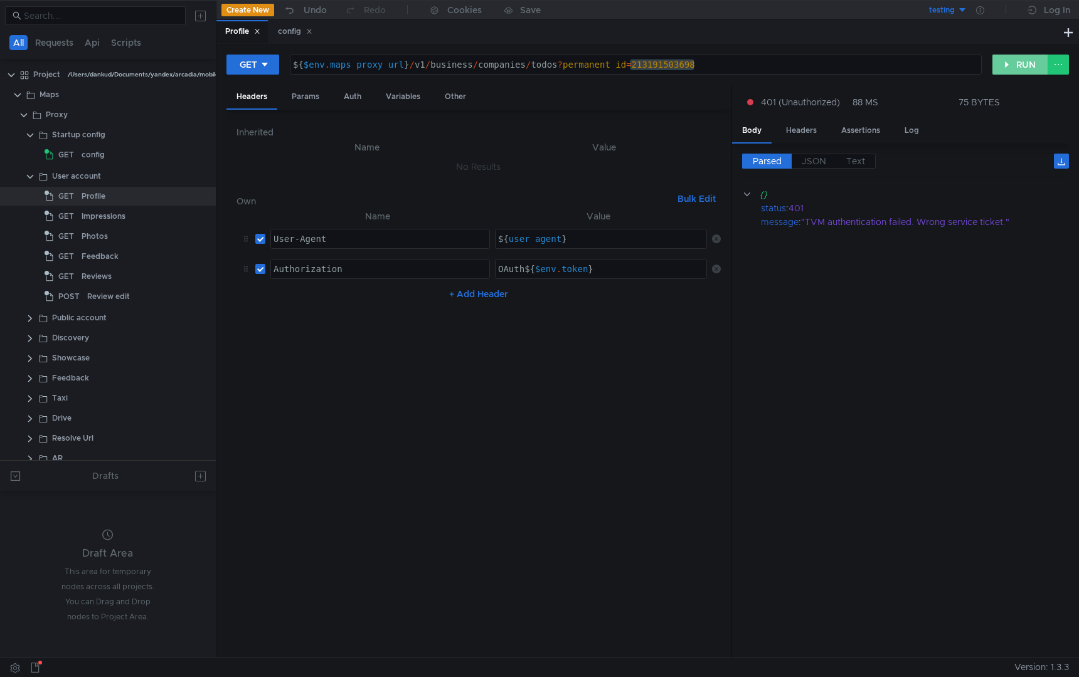
click at [1011, 63] on button "RUN" at bounding box center [1020, 65] width 56 height 20
click at [1018, 70] on button "RUN" at bounding box center [1020, 65] width 56 height 20
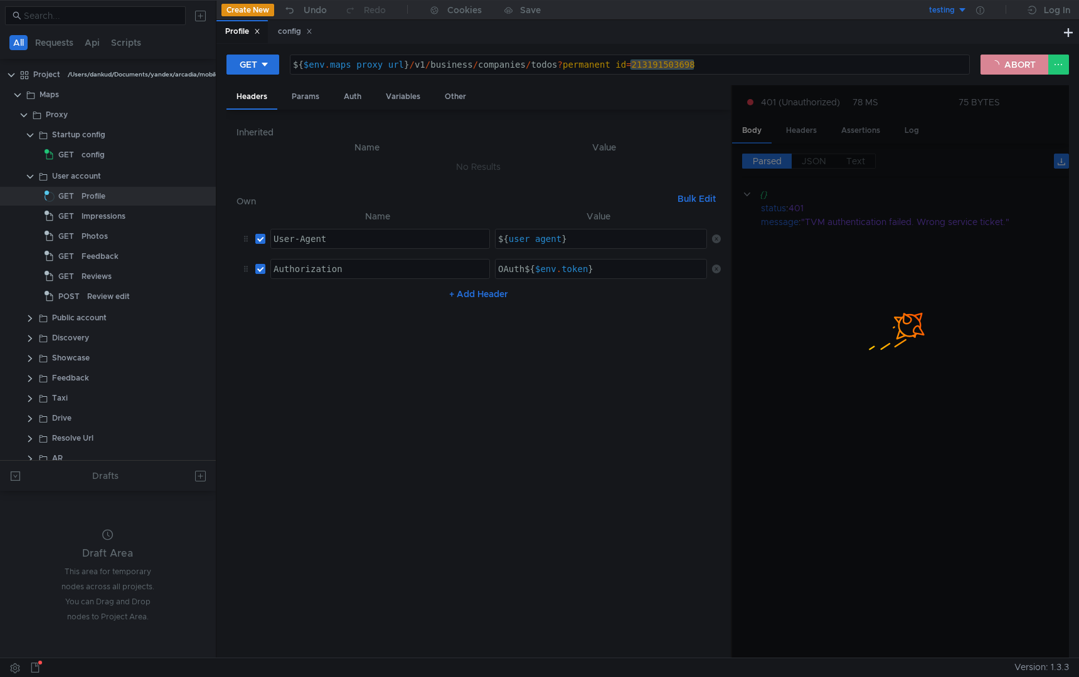
click at [1018, 70] on button "ABORT" at bounding box center [1014, 65] width 68 height 20
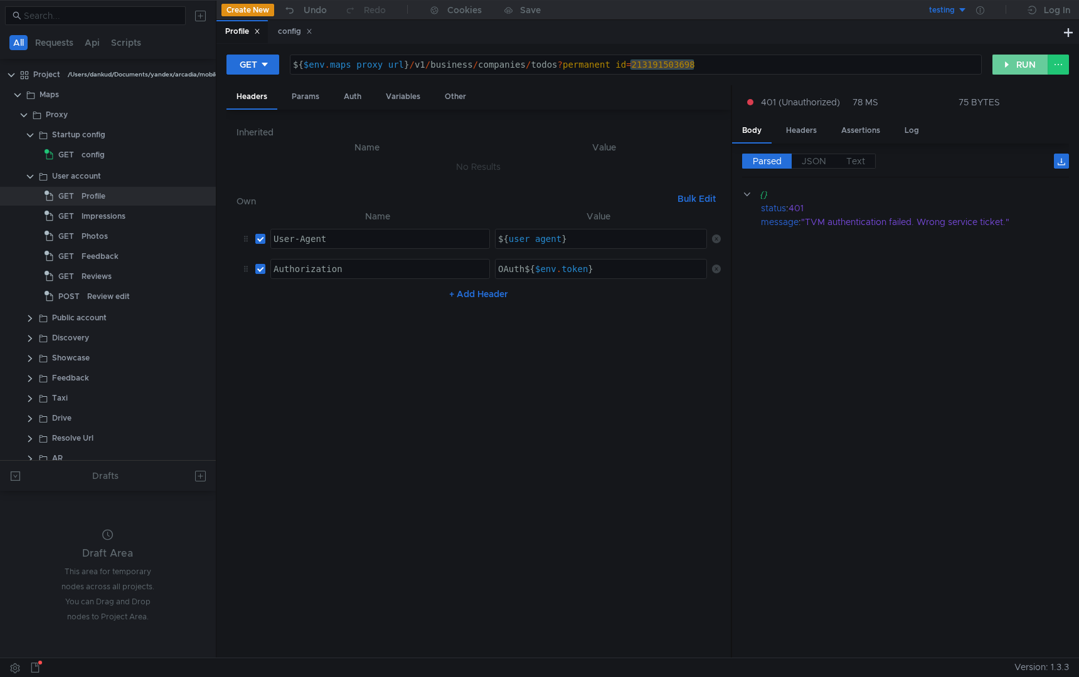
click at [1013, 70] on button "RUN" at bounding box center [1020, 65] width 56 height 20
click at [584, 67] on div "${ $env . maps_proxy_url } / v1 / business / companies / todos ? permanent_id =…" at bounding box center [635, 75] width 690 height 30
click at [560, 66] on div "${ $env . maps_proxy_url } / v1 / business / companies / todos ? permanent_id =…" at bounding box center [635, 75] width 690 height 30
click at [102, 217] on div "Impressions" at bounding box center [104, 216] width 44 height 19
click at [106, 217] on div "Impressions" at bounding box center [104, 216] width 44 height 19
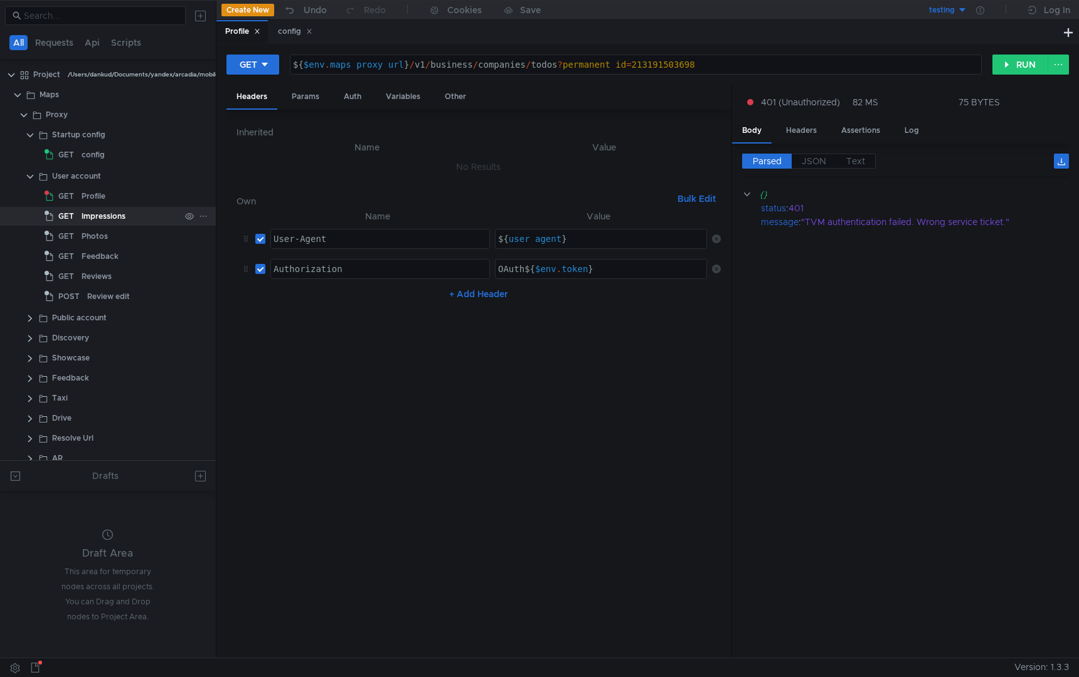
click at [106, 217] on div "Impressions" at bounding box center [104, 216] width 44 height 19
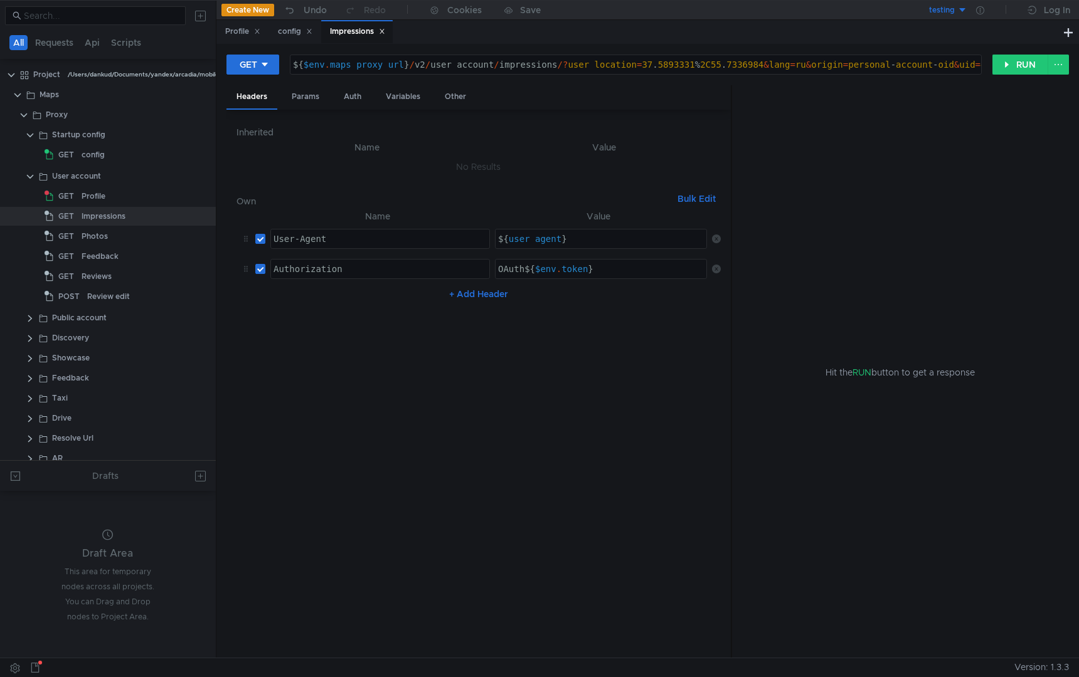
type textarea "${$env.maps_proxy_url}/v2/user_account/impressions/?user_location=37.5893331%2C…"
click at [956, 61] on div "${ $env . maps_proxy_url } / v2 / user_account / impressions /? user_location =…" at bounding box center [656, 75] width 732 height 30
drag, startPoint x: 956, startPoint y: 65, endPoint x: 1029, endPoint y: 65, distance: 72.7
click at [1029, 65] on div "GET ${$env.maps_proxy_url}/v2/user_account/impressions/?user_location=37.589333…" at bounding box center [647, 69] width 842 height 31
click at [882, 66] on div "${ $env . maps_proxy_url } / v2 / user_account / impressions /? user_location =…" at bounding box center [614, 75] width 732 height 30
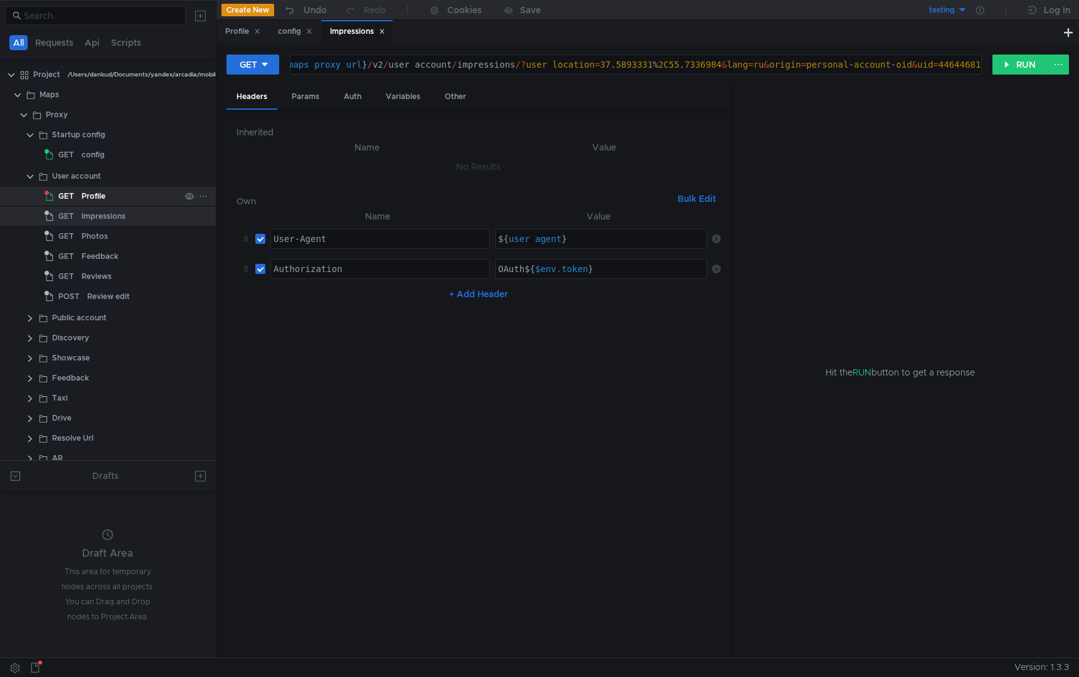
click at [103, 196] on div "Profile" at bounding box center [94, 196] width 24 height 19
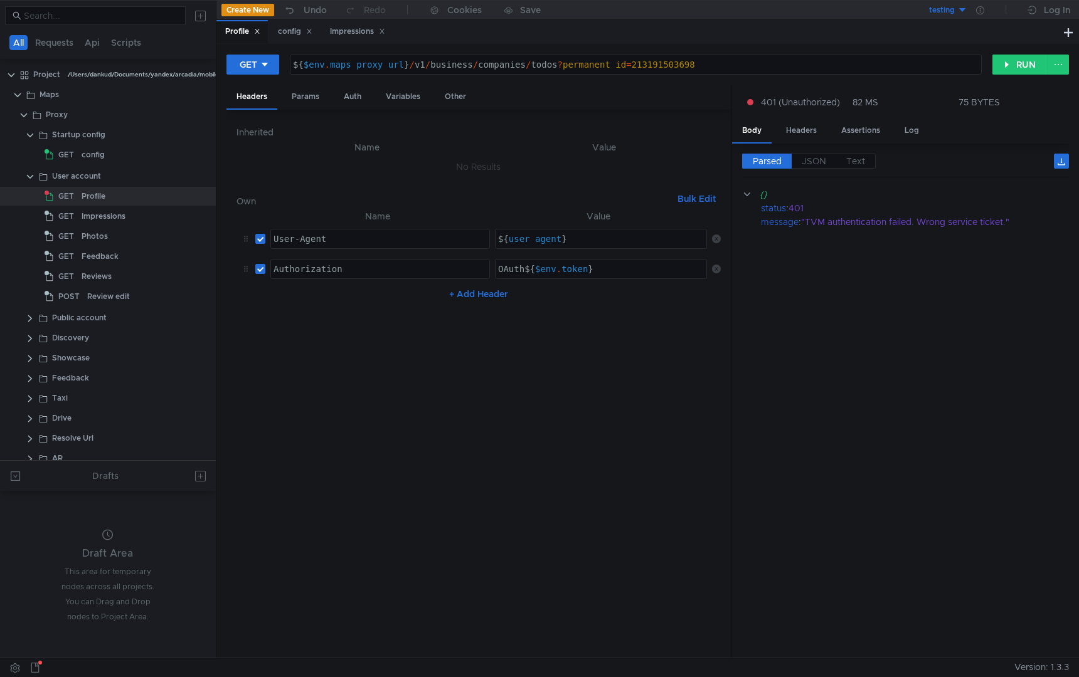
click at [468, 63] on div "${ $env . maps_proxy_url } / v1 / business / companies / todos ? permanent_id =…" at bounding box center [635, 75] width 690 height 30
click at [1011, 61] on button "RUN" at bounding box center [1020, 65] width 56 height 20
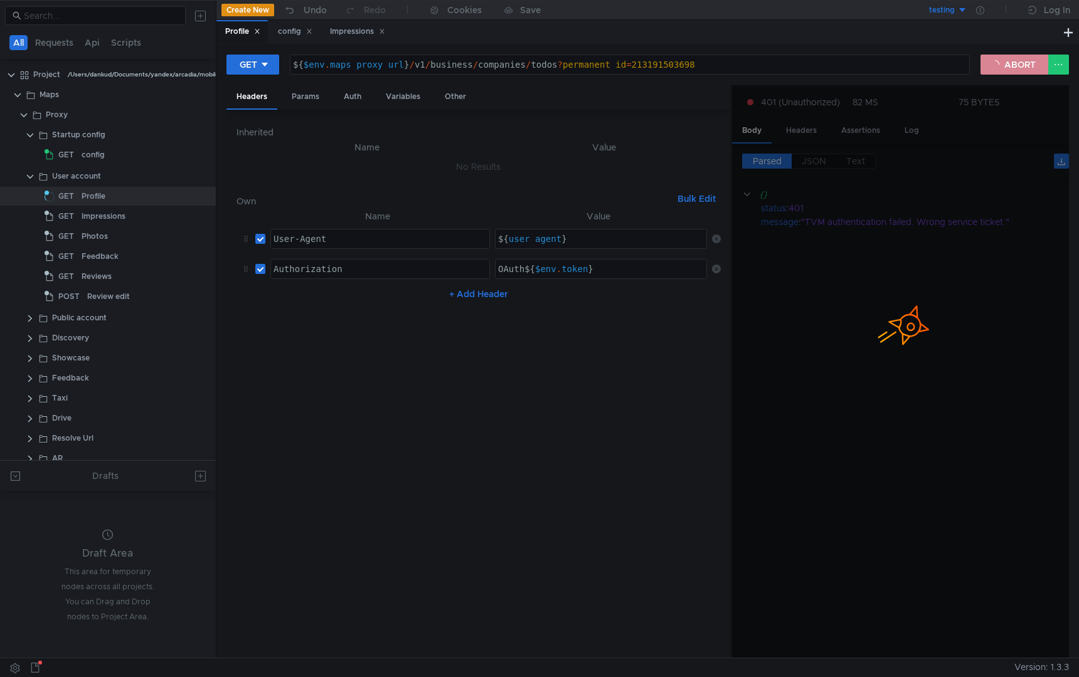
click at [1003, 66] on button "ABORT" at bounding box center [1014, 65] width 68 height 20
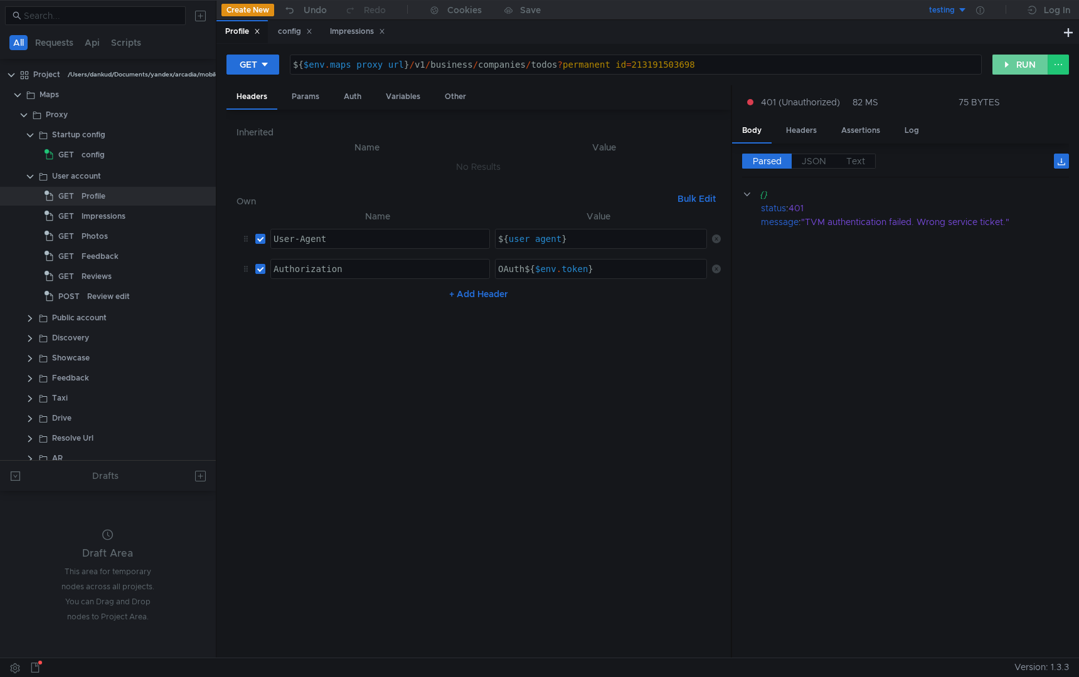
click at [1003, 66] on button "RUN" at bounding box center [1020, 65] width 56 height 20
click at [1005, 61] on button "RUN" at bounding box center [1020, 65] width 56 height 20
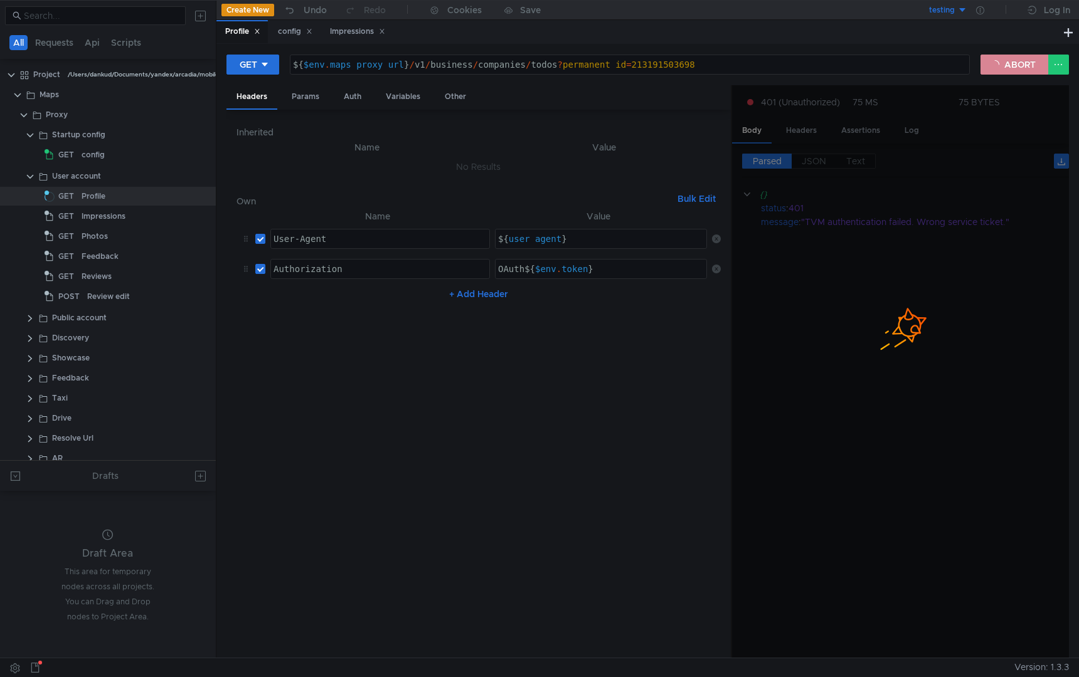
click at [1005, 61] on button "ABORT" at bounding box center [1014, 65] width 68 height 20
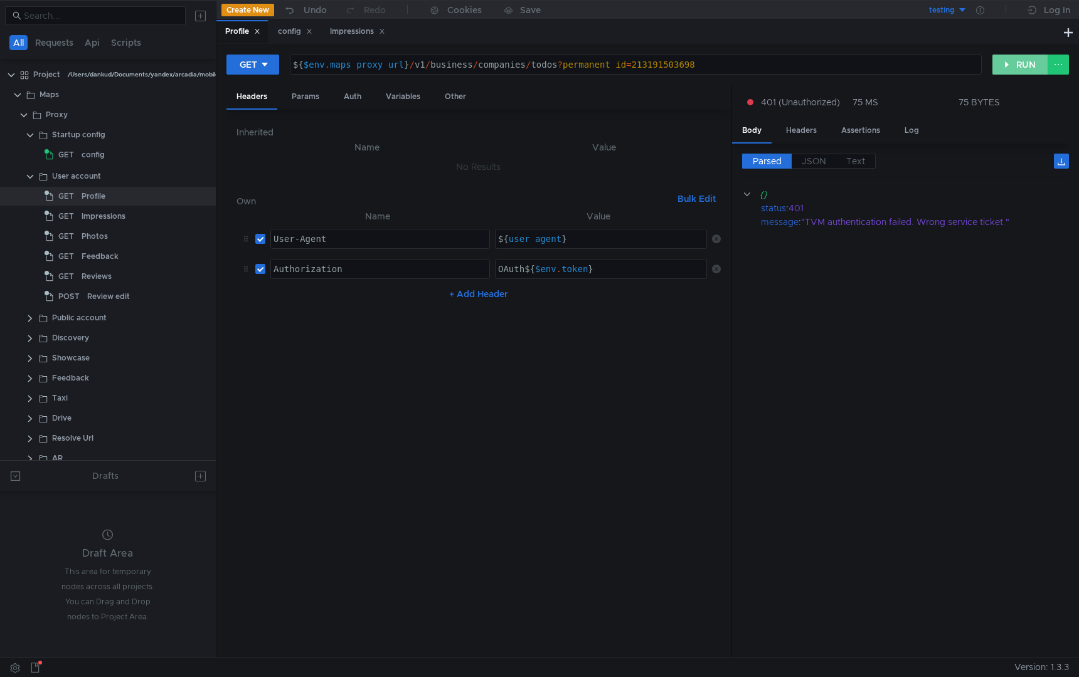
click at [1005, 61] on button "RUN" at bounding box center [1020, 65] width 56 height 20
drag, startPoint x: 640, startPoint y: 65, endPoint x: 708, endPoint y: 65, distance: 67.7
click at [708, 65] on div "${ $env . maps_proxy_url } / v1 / business / companies / todos ? permanent_id =…" at bounding box center [635, 75] width 690 height 30
click at [564, 66] on div "${ $env . maps_proxy_url } / v1 / business / companies / todos ? permanent_id =" at bounding box center [635, 75] width 690 height 30
click at [524, 66] on div "${ $env . maps_proxy_url } / v1 / business / companies / todos ?" at bounding box center [635, 75] width 690 height 30
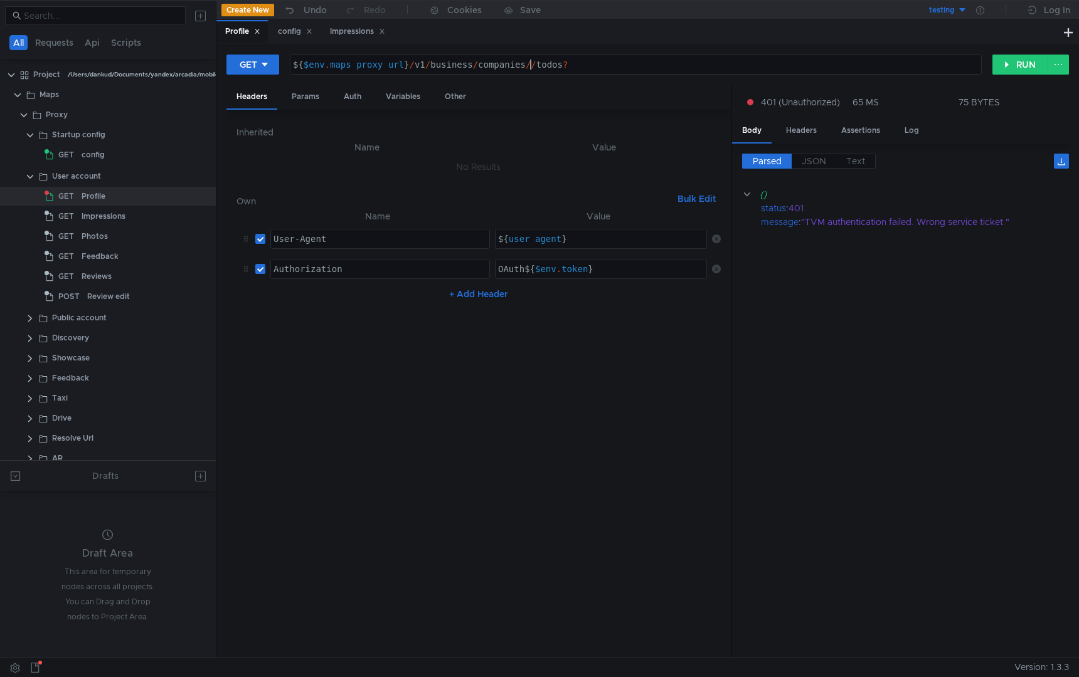
scroll to position [0, 18]
paste textarea "213191503698"
click at [694, 60] on div "${ $env . maps_proxy_url } / v1 / business / companies / 213191503698 / todos ?" at bounding box center [635, 75] width 690 height 30
type textarea "${$env.maps_proxy_url}/v1/business/companies/213191503698/todos"
click at [1003, 62] on button "RUN" at bounding box center [1020, 65] width 56 height 20
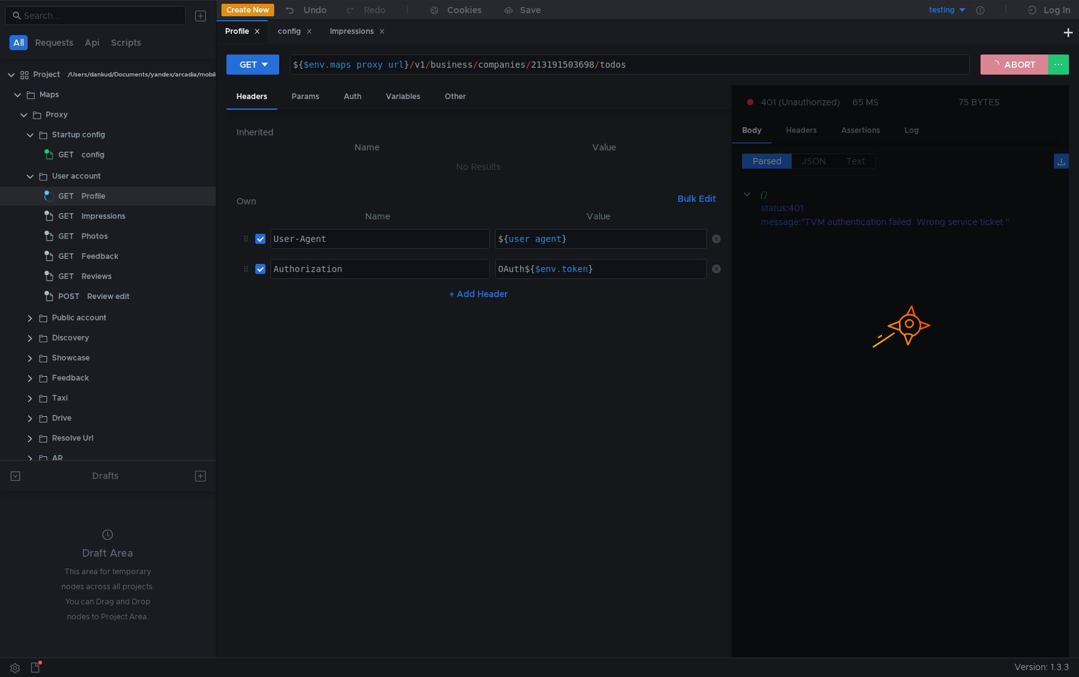
click at [1003, 62] on button "ABORT" at bounding box center [1014, 65] width 68 height 20
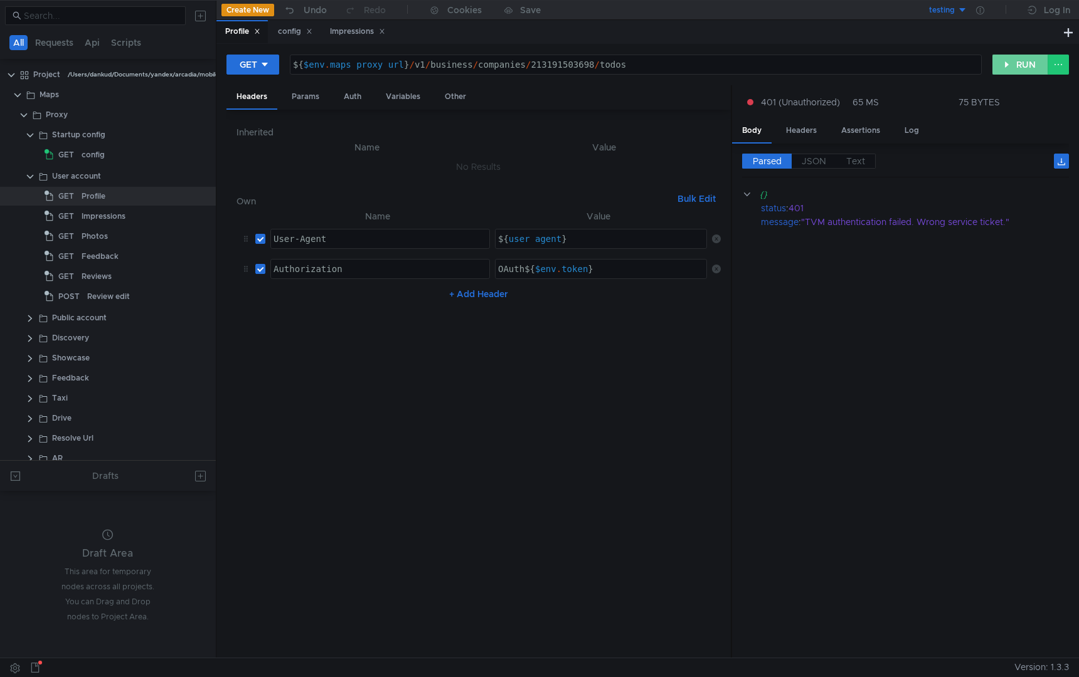
click at [1003, 62] on button "RUN" at bounding box center [1020, 65] width 56 height 20
click at [1010, 71] on button "RUN" at bounding box center [1020, 65] width 56 height 20
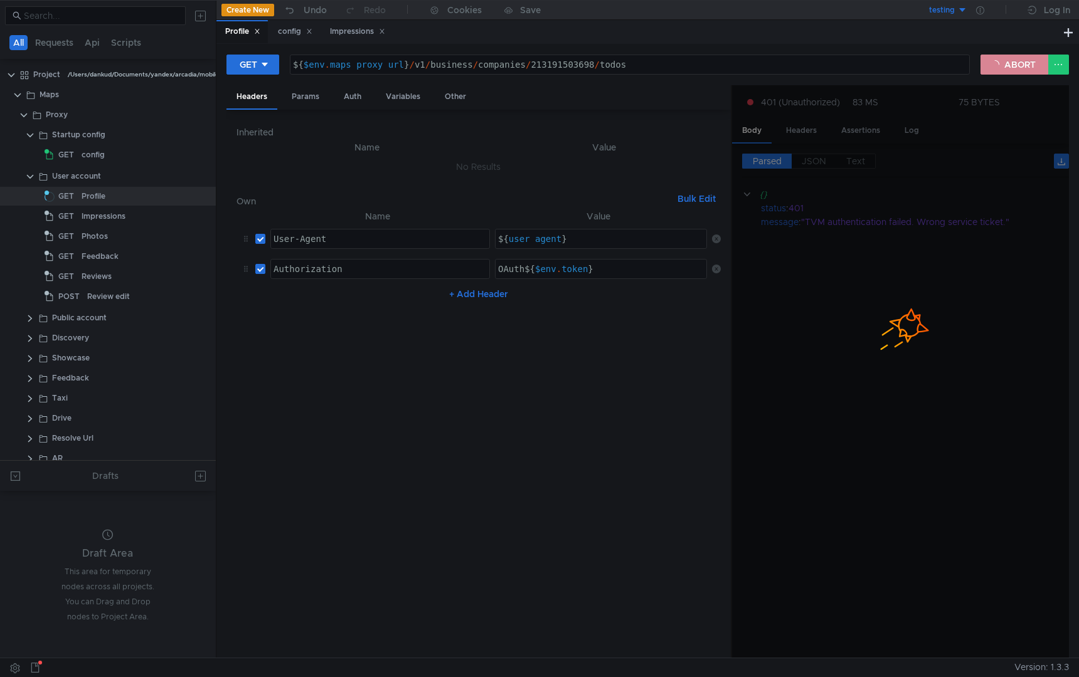
click at [1010, 71] on button "ABORT" at bounding box center [1014, 65] width 68 height 20
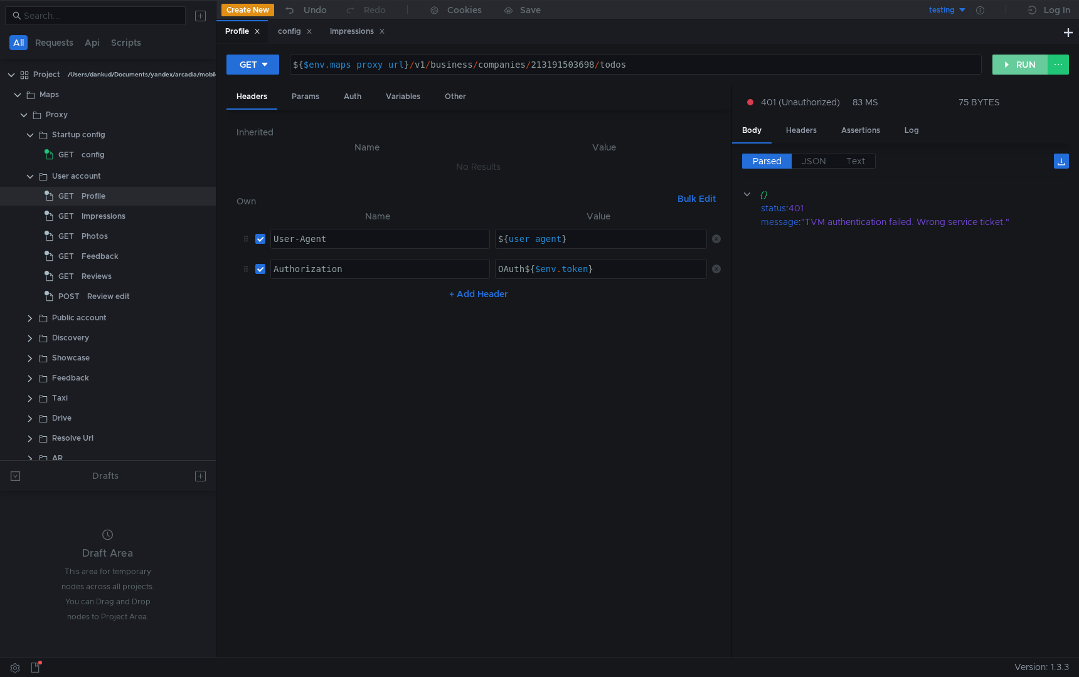
click at [1010, 70] on button "RUN" at bounding box center [1020, 65] width 56 height 20
drag, startPoint x: 807, startPoint y: 221, endPoint x: 1008, endPoint y: 219, distance: 200.7
click at [1008, 219] on div ""TVM authentication failed. Wrong service ticket."" at bounding box center [927, 222] width 253 height 14
copy div "TVM authentication failed. Wrong service ticket."
click at [453, 63] on div "${ $env . maps_proxy_url } / v1 / business / companies / 213191503698 / todos" at bounding box center [635, 75] width 690 height 30
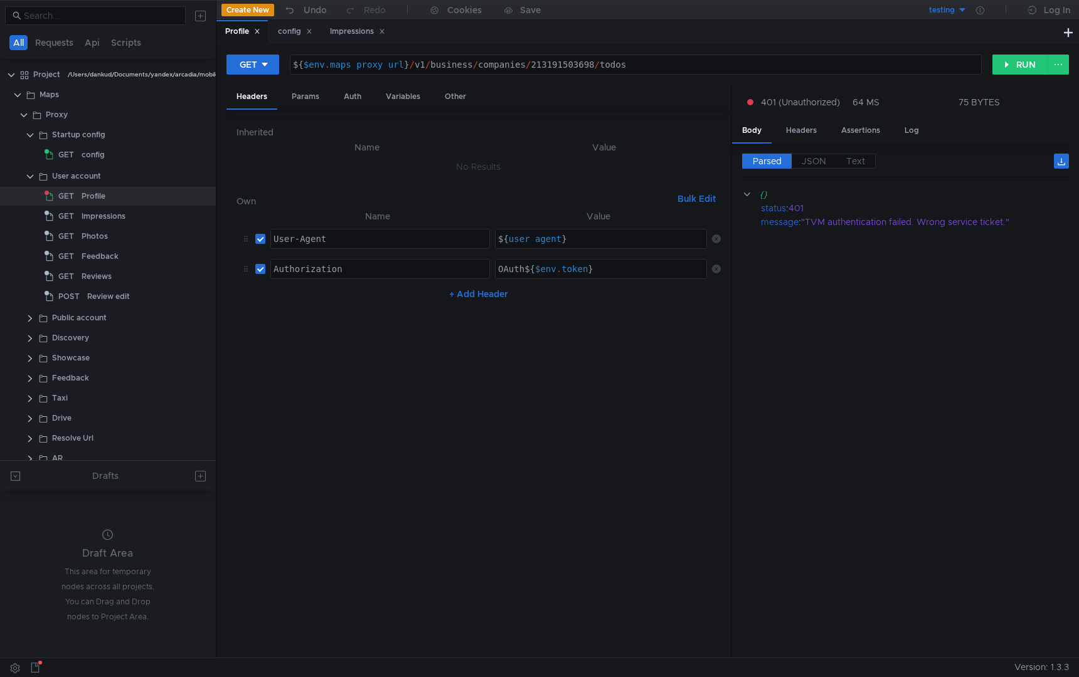
click at [453, 63] on div "${ $env . maps_proxy_url } / v1 / business / companies / 213191503698 / todos" at bounding box center [635, 75] width 690 height 30
click at [1027, 67] on button "RUN" at bounding box center [1020, 65] width 56 height 20
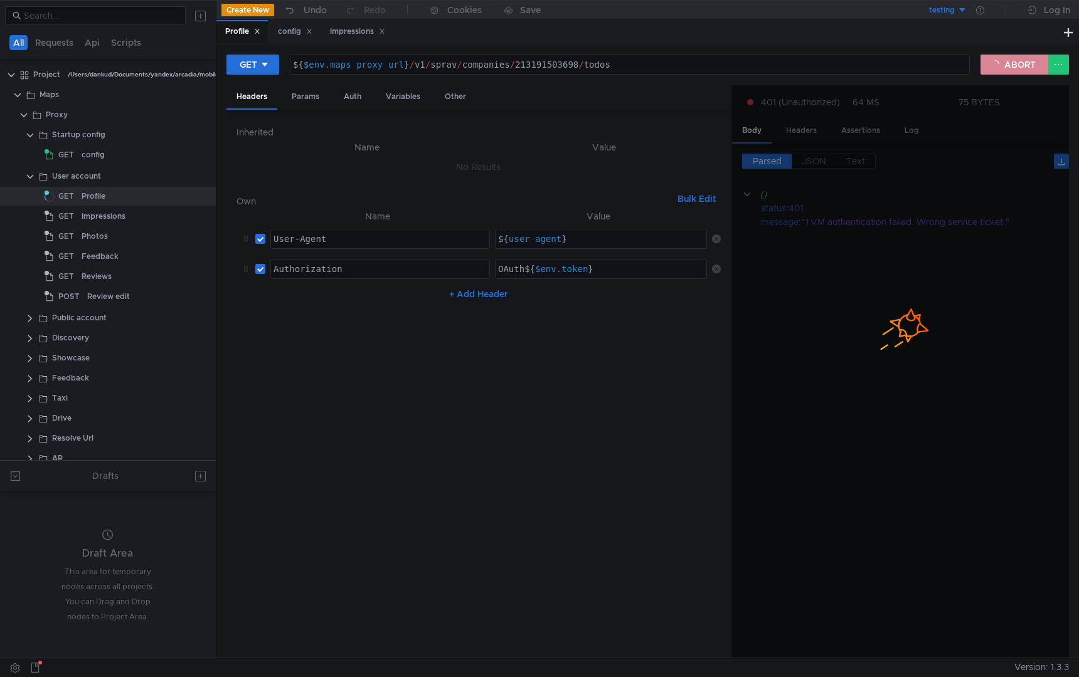
click at [1027, 66] on button "ABORT" at bounding box center [1014, 65] width 68 height 20
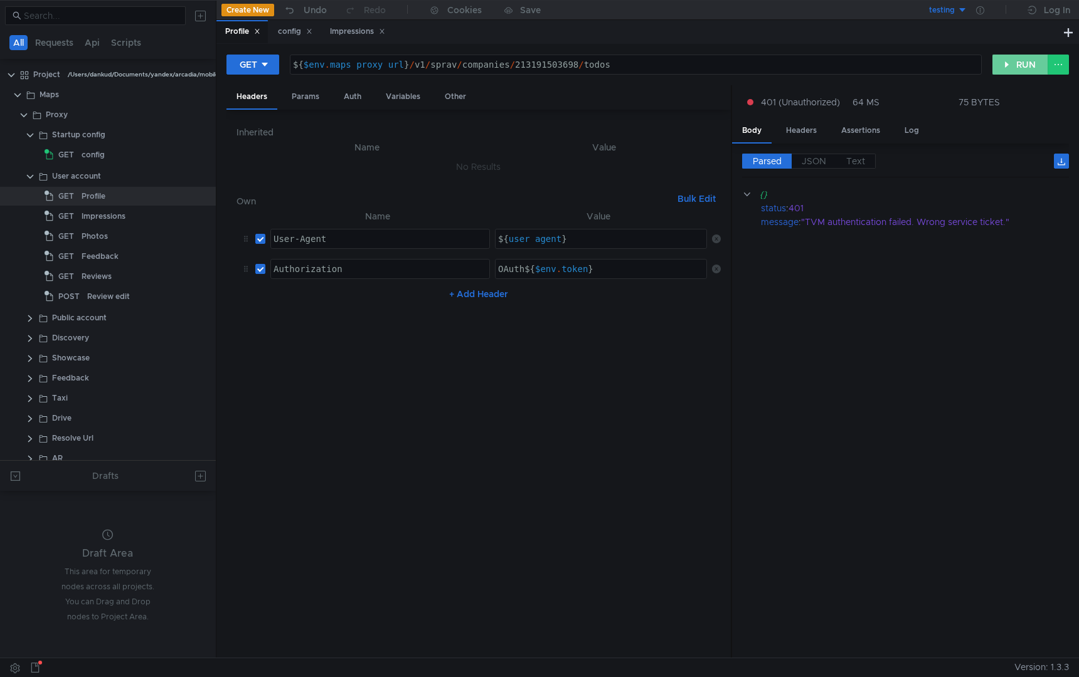
click at [1027, 66] on button "RUN" at bounding box center [1020, 65] width 56 height 20
click at [1011, 77] on div "GET ${$env.maps_proxy_url}/v1/sprav/companies/213191503698/todos ${ $env . maps…" at bounding box center [647, 69] width 842 height 31
click at [1011, 69] on button "RUN" at bounding box center [1020, 65] width 56 height 20
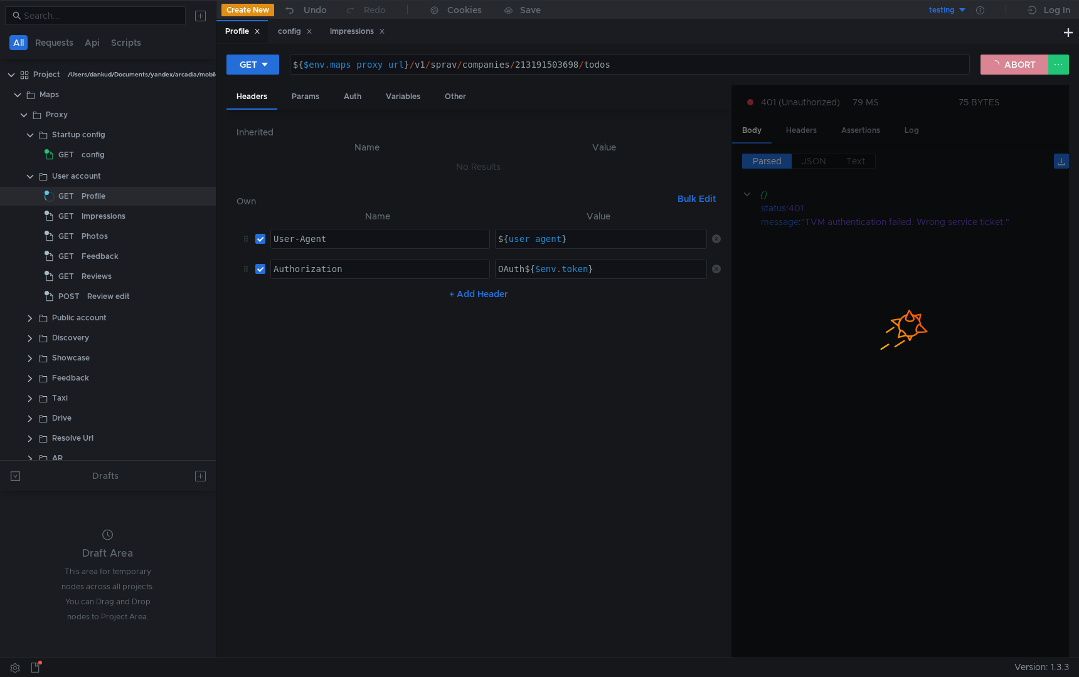
click at [1011, 69] on button "ABORT" at bounding box center [1014, 65] width 68 height 20
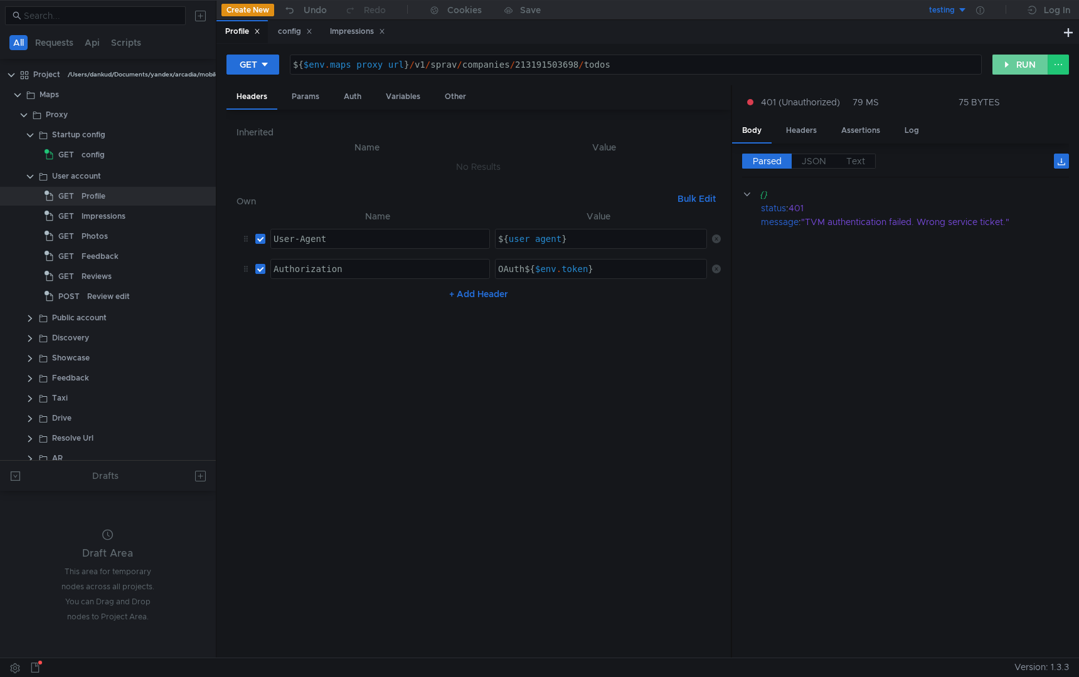
click at [1011, 69] on button "RUN" at bounding box center [1020, 65] width 56 height 20
click at [100, 151] on div "config" at bounding box center [93, 154] width 23 height 19
click at [99, 187] on div "Profile" at bounding box center [94, 196] width 24 height 19
click at [1012, 66] on button "RUN" at bounding box center [1020, 65] width 56 height 20
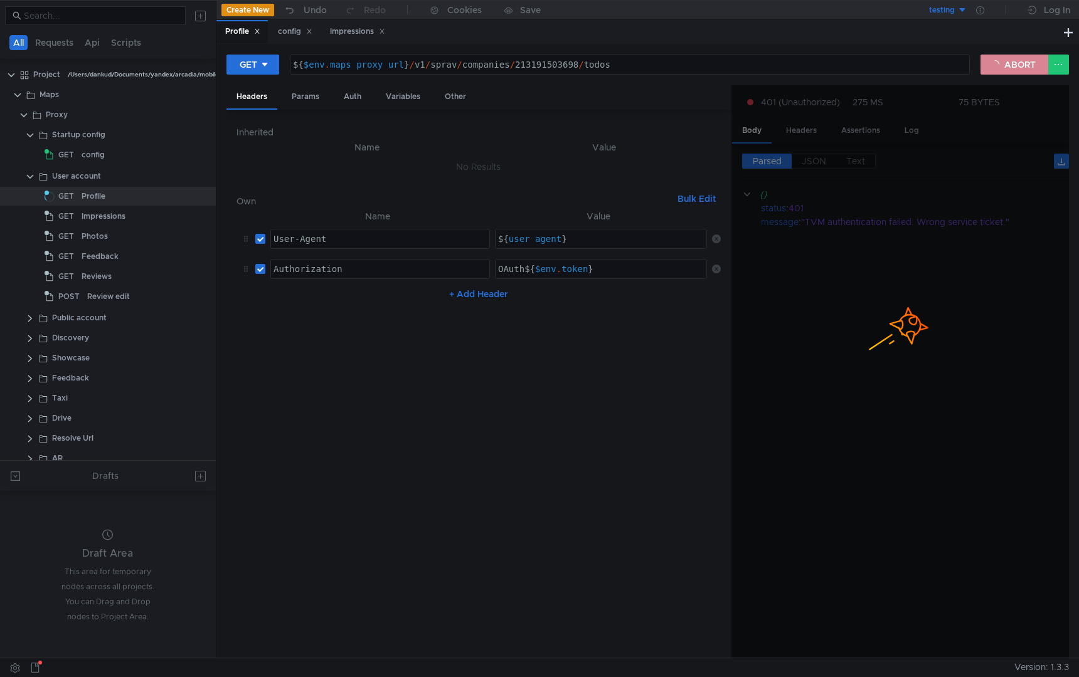
click at [1012, 66] on button "ABORT" at bounding box center [1014, 65] width 68 height 20
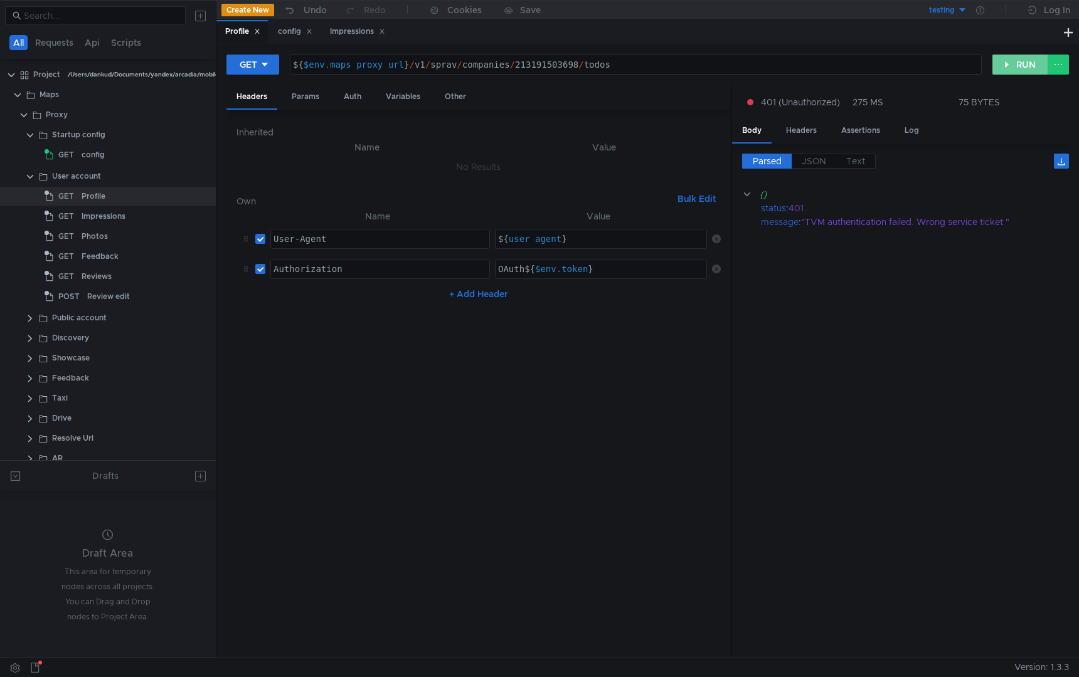
click at [1012, 66] on button "RUN" at bounding box center [1020, 65] width 56 height 20
click at [1011, 66] on button "RUN" at bounding box center [1020, 65] width 56 height 20
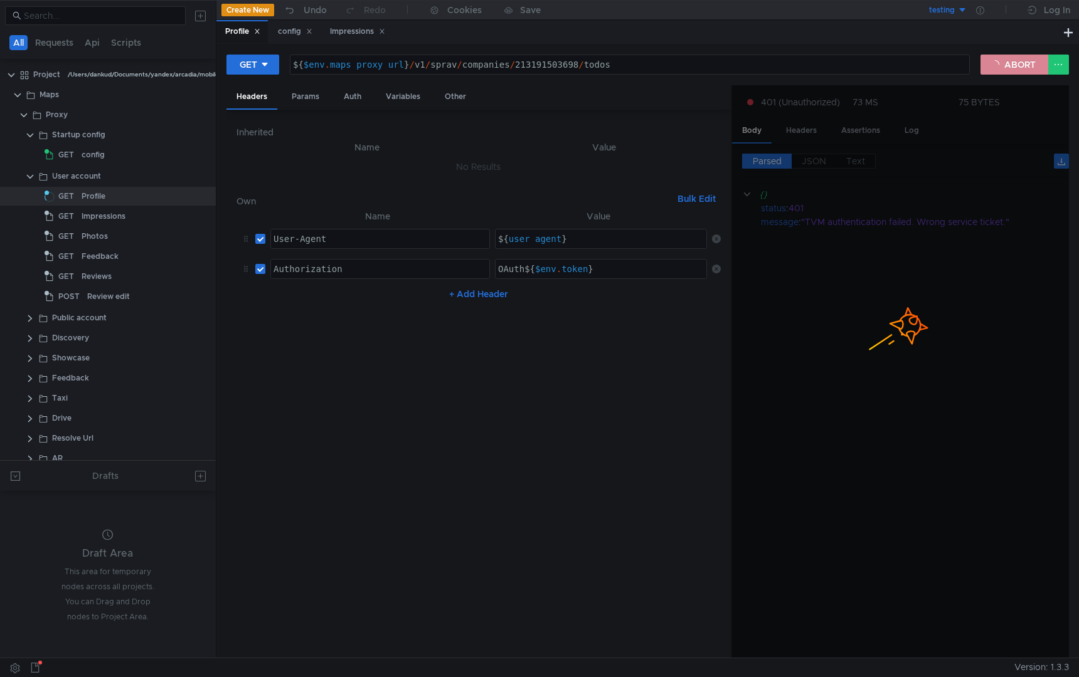
click at [1011, 65] on button "ABORT" at bounding box center [1014, 65] width 68 height 20
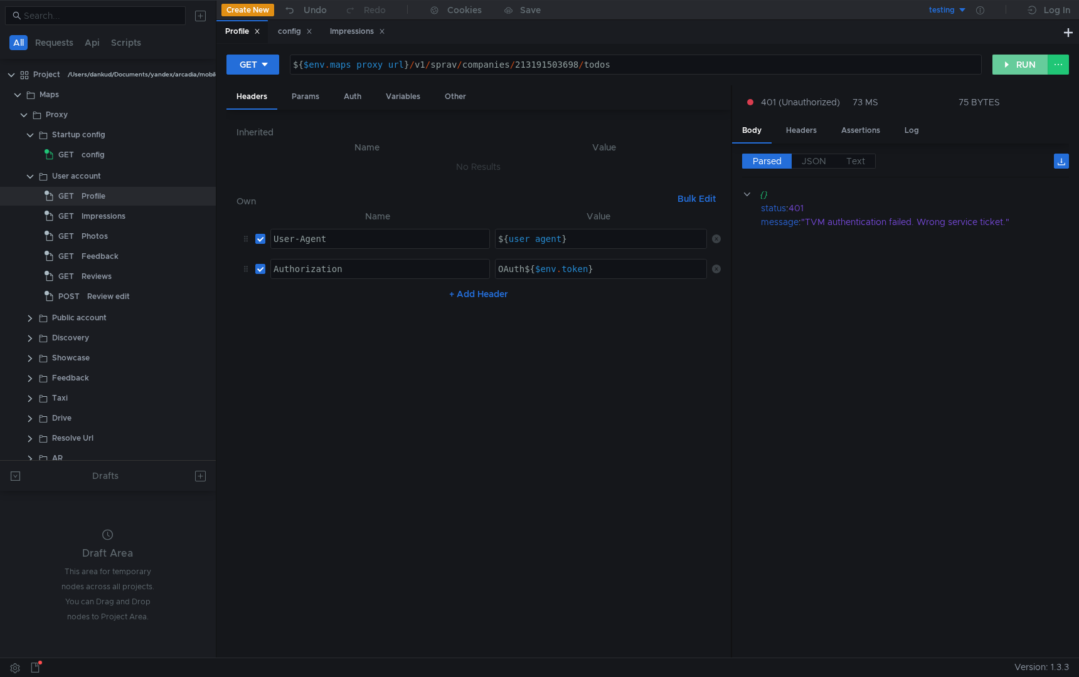
click at [1011, 65] on button "RUN" at bounding box center [1020, 65] width 56 height 20
click at [1011, 64] on button "RUN" at bounding box center [1020, 65] width 56 height 20
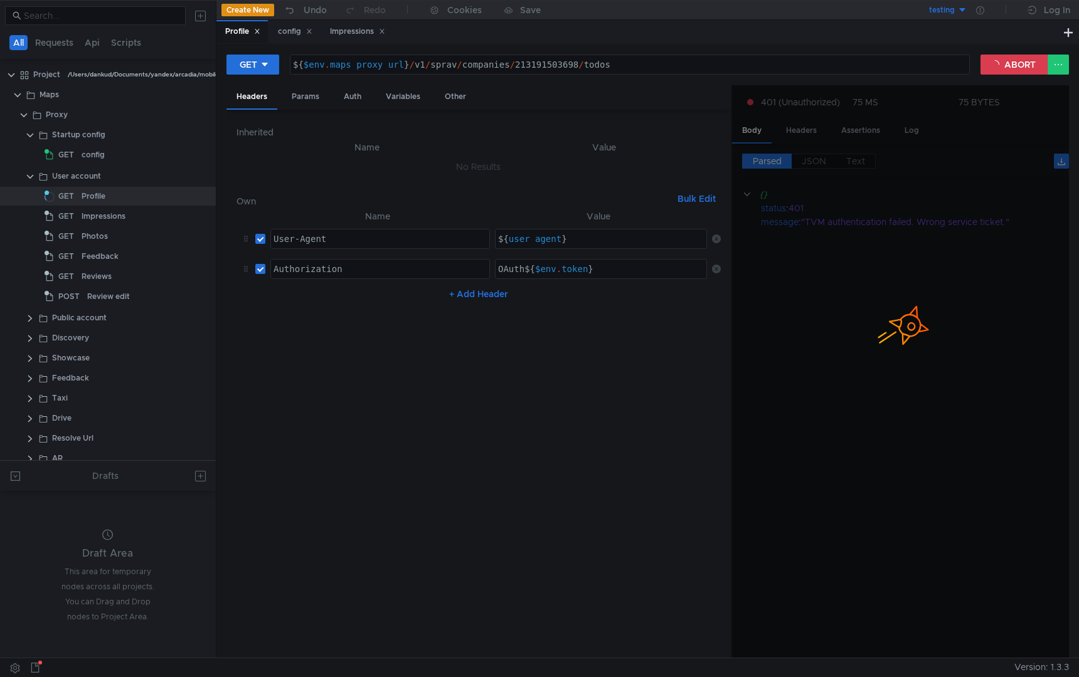
click at [561, 58] on div "${ $env . maps_proxy_url } / v1 / sprav / companies / 213191503698 / todos" at bounding box center [629, 64] width 679 height 19
paste textarea "79604540052"
type textarea "${$env.maps_proxy_url}/v1/sprav/companies/79604540052/todos"
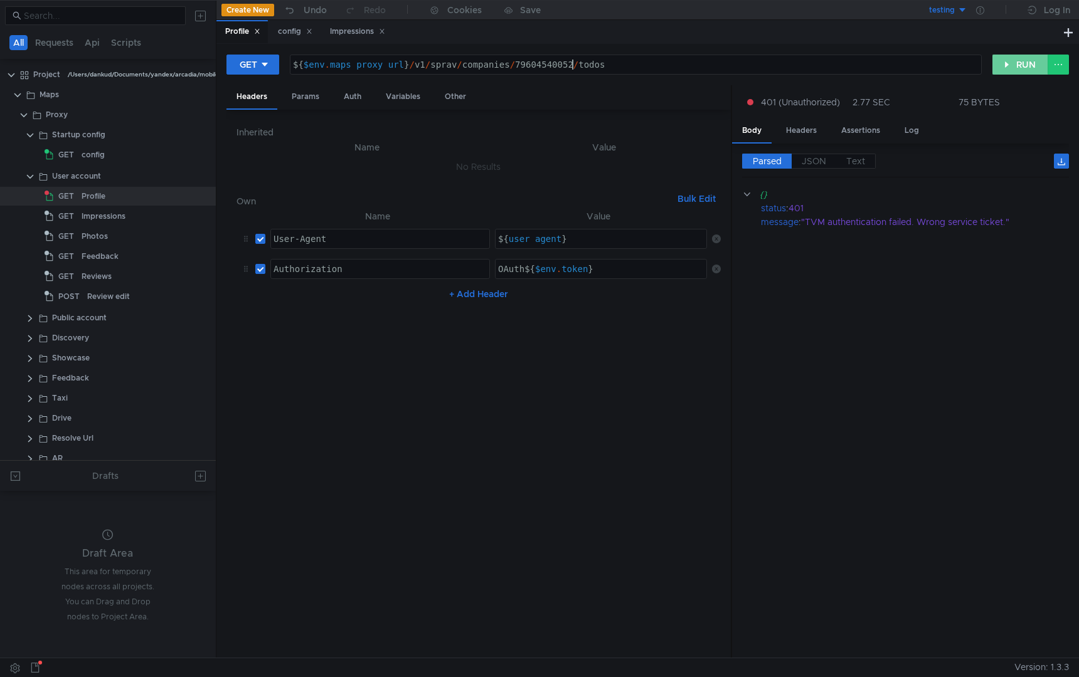
click at [998, 65] on button "RUN" at bounding box center [1020, 65] width 56 height 20
click at [1026, 61] on button "RUN" at bounding box center [1020, 65] width 56 height 20
click at [961, 11] on button "testing" at bounding box center [923, 10] width 87 height 20
click at [982, 10] on div at bounding box center [539, 338] width 1079 height 677
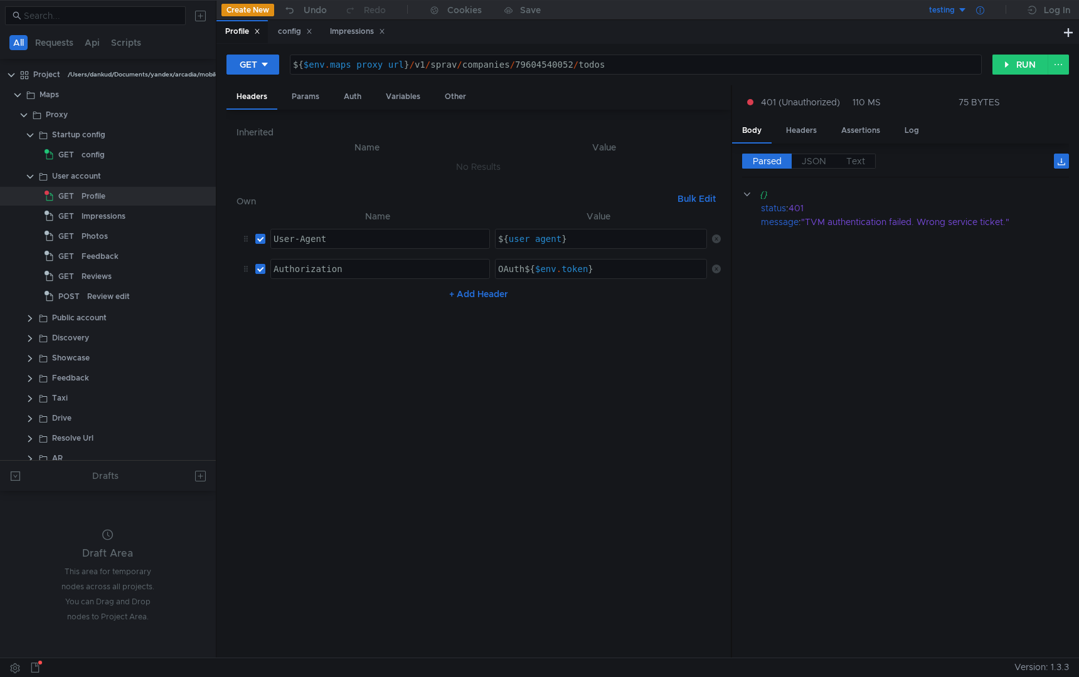
click at [981, 12] on icon at bounding box center [980, 10] width 8 height 8
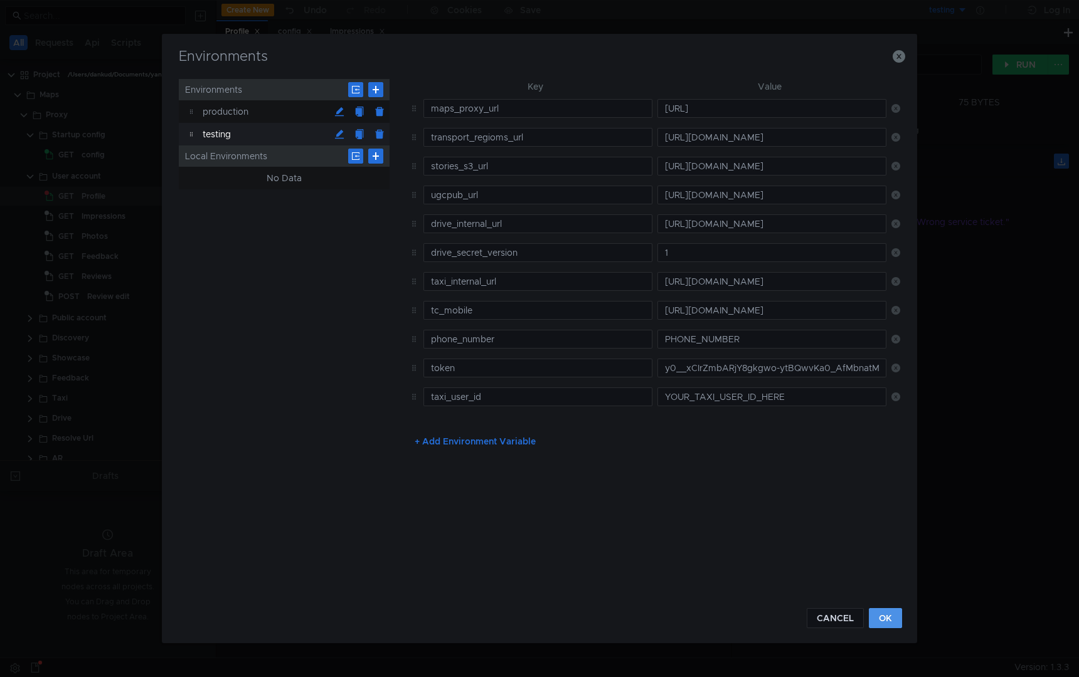
click at [882, 620] on button "OK" at bounding box center [885, 618] width 33 height 20
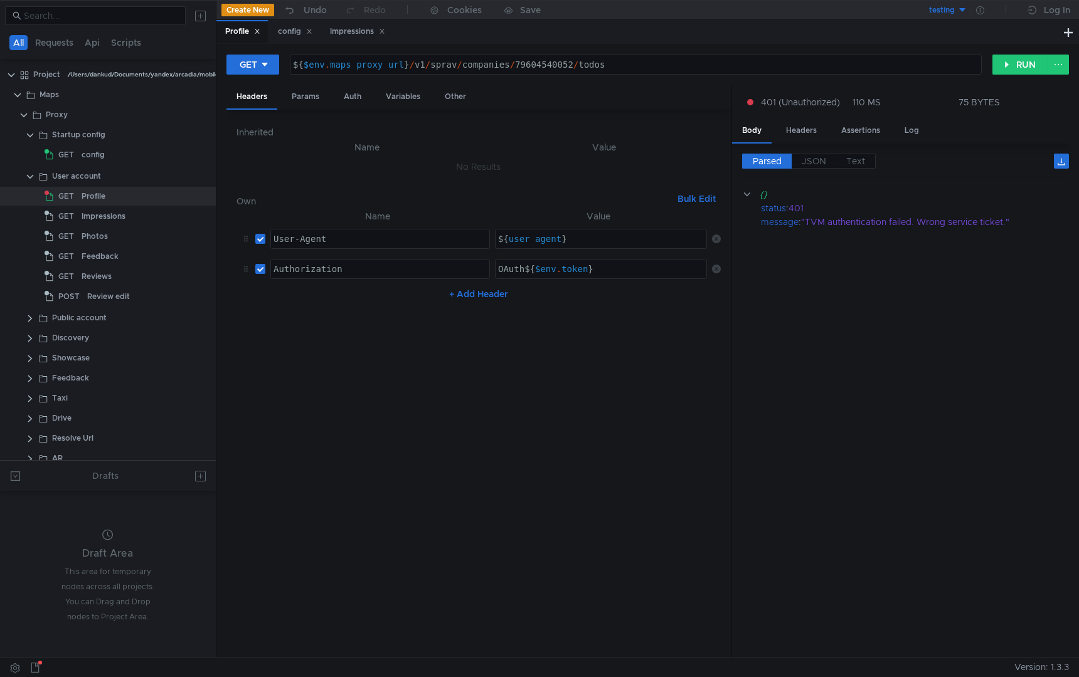
click at [557, 317] on nz-table "Name Value User-Agent ההההההההההההההההההההההההההההההההההההההההההההההההההההההההה…" at bounding box center [478, 429] width 484 height 440
click at [584, 270] on div "OAuth ${ $env . token }" at bounding box center [601, 279] width 213 height 30
type textarea "OAuth ${$env.token}"
click at [981, 12] on icon at bounding box center [980, 10] width 8 height 8
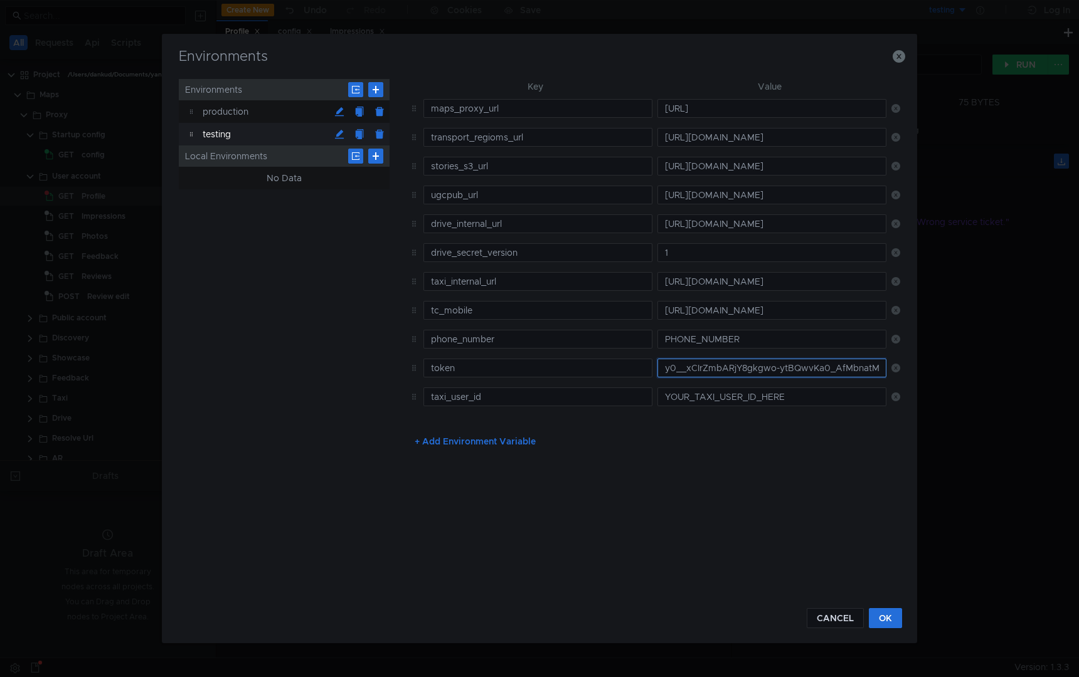
click at [717, 364] on input "y0__xCIrZmbARjY8gkgwo-ytBQwvKa0_AfMbnatMeycYqDoCW99kd3Om_qofQ" at bounding box center [771, 368] width 229 height 19
paste input "1__xDh7qeRpdT-ARiNZiDNwvMC081BWVC4E8UEgCDxgPViDY0uxpk"
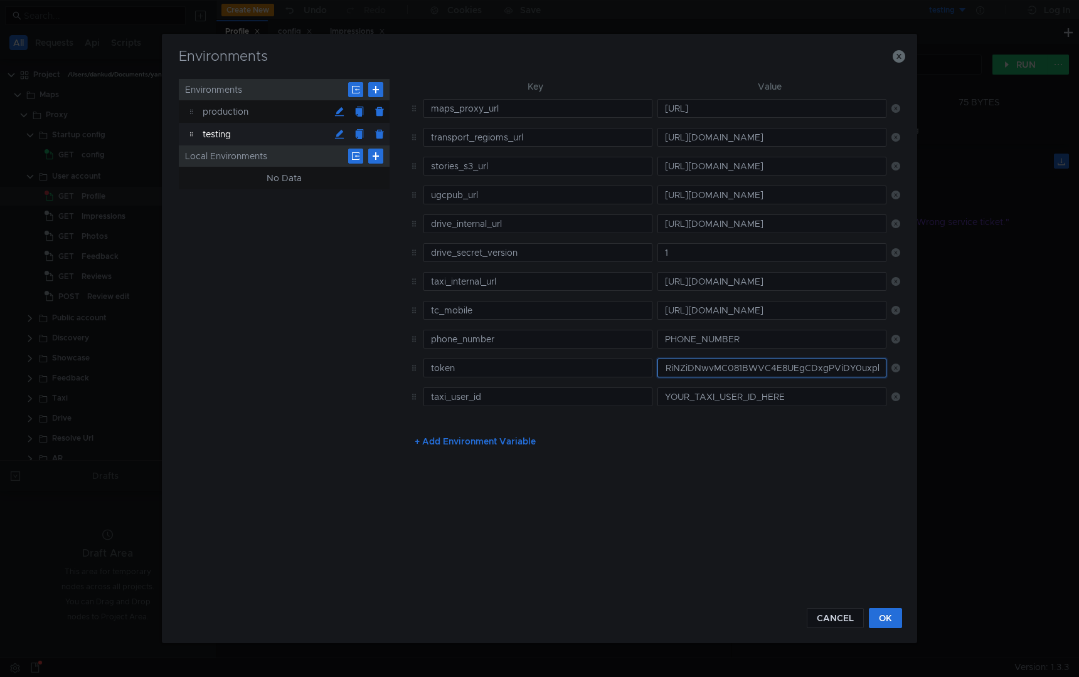
type input "y1__xDh7qeRpdT-ARiNZiDNwvMC081BWVC4E8UEgCDxgPViDY0uxpk"
click at [876, 480] on div "Key Value maps_proxy_url [URL] transport_regioms_url [URL][DOMAIN_NAME] stories…" at bounding box center [651, 336] width 495 height 514
click at [888, 627] on button "OK" at bounding box center [885, 618] width 33 height 20
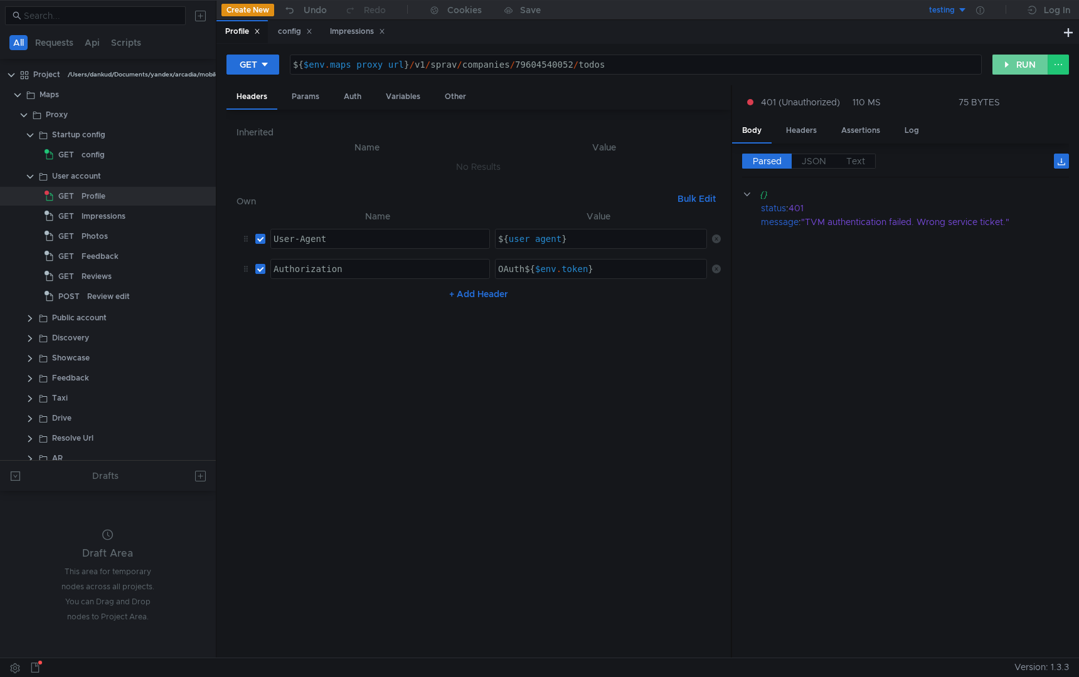
click at [1015, 61] on button "RUN" at bounding box center [1020, 65] width 56 height 20
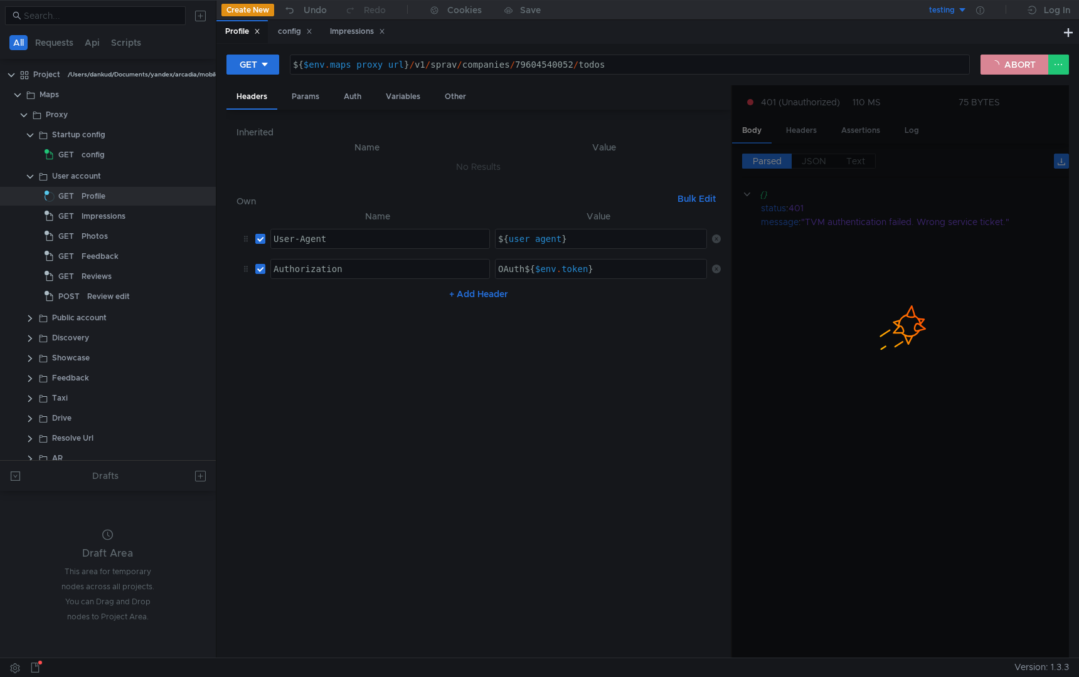
click at [1015, 61] on button "ABORT" at bounding box center [1014, 65] width 68 height 20
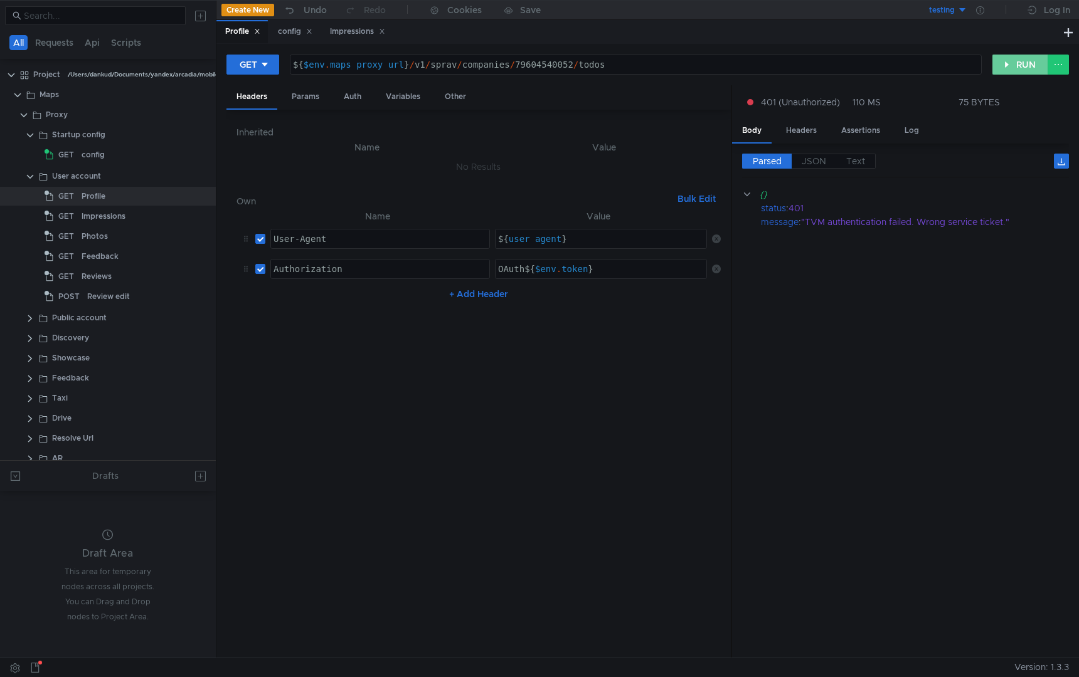
click at [1015, 61] on button "RUN" at bounding box center [1020, 65] width 56 height 20
click at [1013, 66] on button "RUN" at bounding box center [1020, 65] width 56 height 20
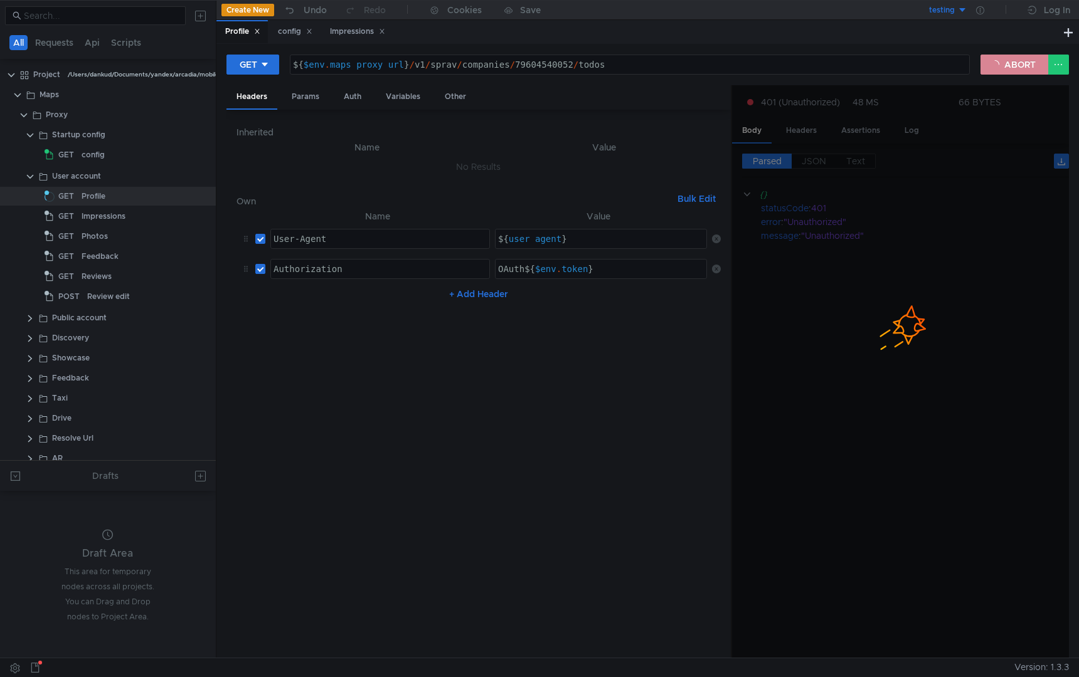
click at [1020, 70] on button "ABORT" at bounding box center [1014, 65] width 68 height 20
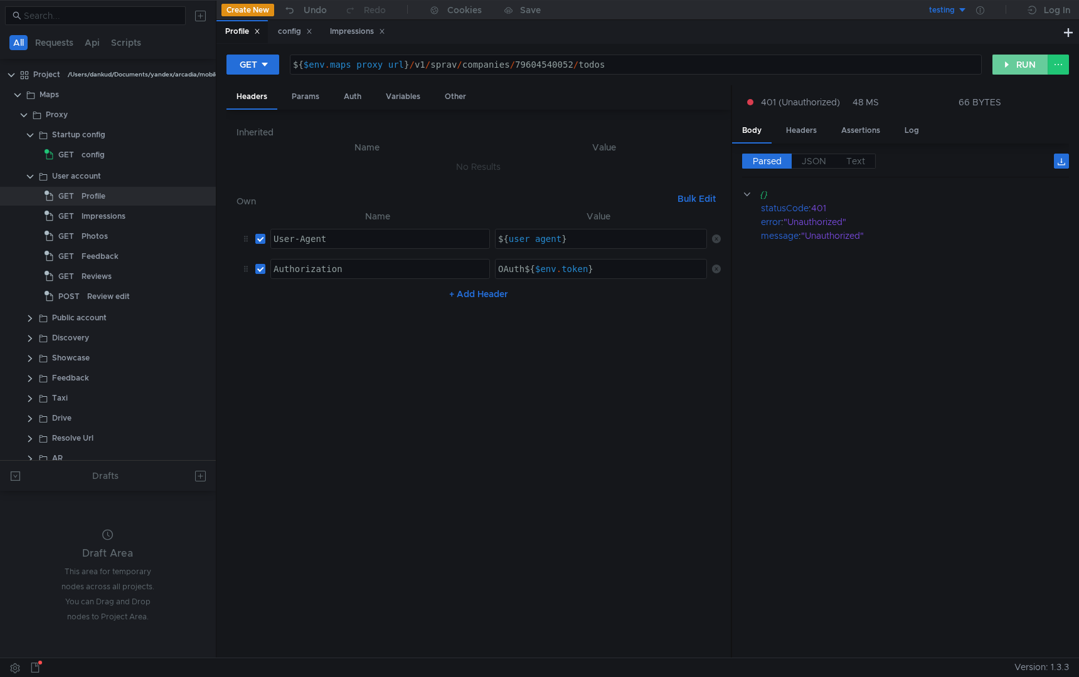
click at [1018, 69] on button "RUN" at bounding box center [1020, 65] width 56 height 20
click at [468, 67] on div "${ $env . maps_proxy_url } / v1 / sprav / companies / 79604540052 / todos" at bounding box center [635, 75] width 690 height 30
drag, startPoint x: 621, startPoint y: 66, endPoint x: 268, endPoint y: 65, distance: 353.1
click at [267, 65] on div "GET ${$env.maps_proxy_url}/v1/sprav/companies/79604540052/todos ${ $env . maps_…" at bounding box center [609, 64] width 766 height 21
click at [634, 76] on div "GET ${$env.maps_proxy_url}/v1/sprav/companies/79604540052/todos ${ $env . maps_…" at bounding box center [647, 69] width 842 height 31
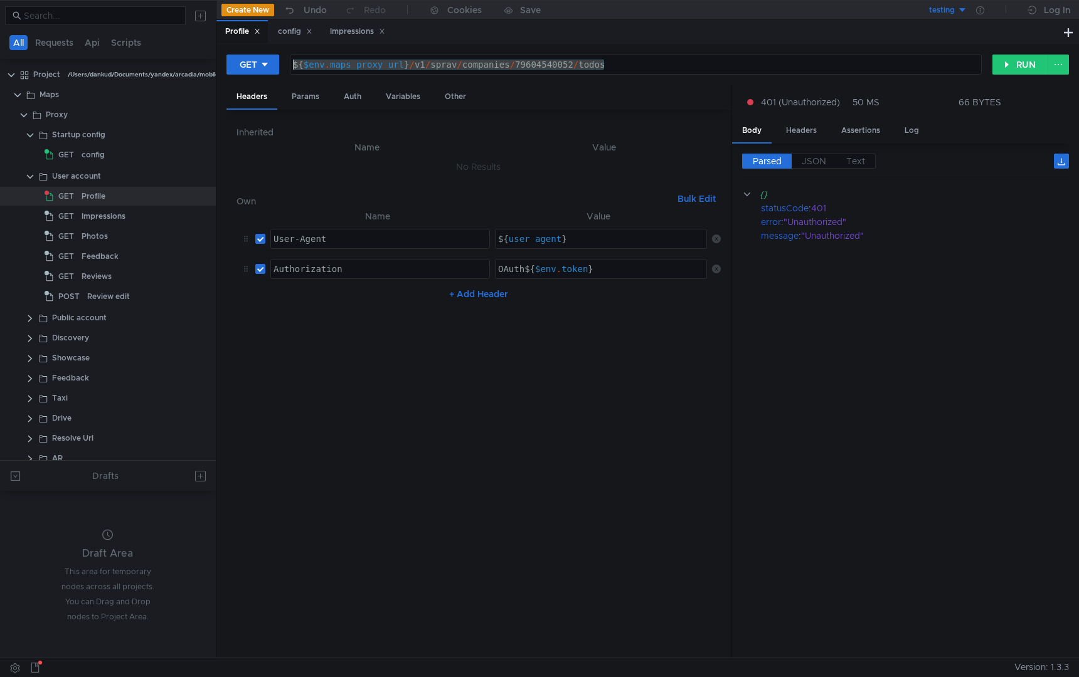
click at [634, 71] on div "${ $env . maps_proxy_url } / v1 / sprav / companies / 79604540052 / todos" at bounding box center [635, 75] width 690 height 30
type textarea "${$env.maps_proxy_url}/v1/business/companies/213191503698/todos?"
click at [200, 196] on icon at bounding box center [203, 196] width 6 height 1
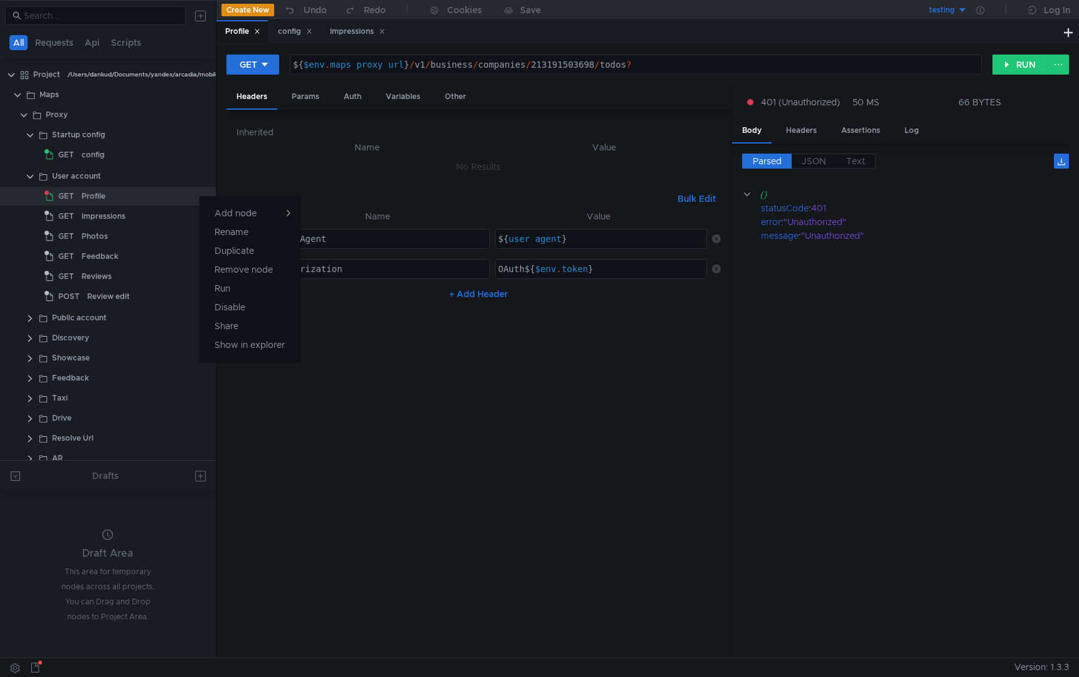
click at [402, 386] on div at bounding box center [539, 338] width 1079 height 677
click at [354, 96] on div "Auth" at bounding box center [353, 96] width 38 height 23
click at [260, 95] on div "Headers" at bounding box center [251, 96] width 51 height 23
click at [312, 31] on icon at bounding box center [309, 31] width 6 height 6
click at [332, 31] on icon at bounding box center [329, 31] width 4 height 4
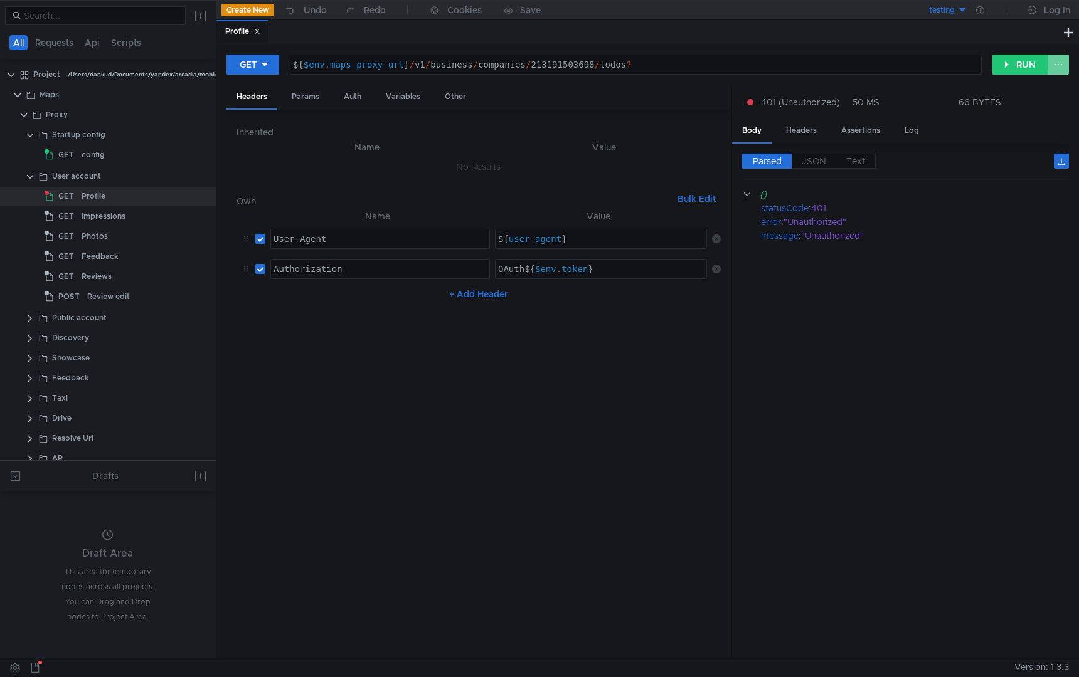
click at [1056, 64] on button at bounding box center [1057, 65] width 21 height 20
click at [1056, 64] on div at bounding box center [539, 338] width 1079 height 677
click at [797, 140] on div "Headers" at bounding box center [801, 130] width 51 height 23
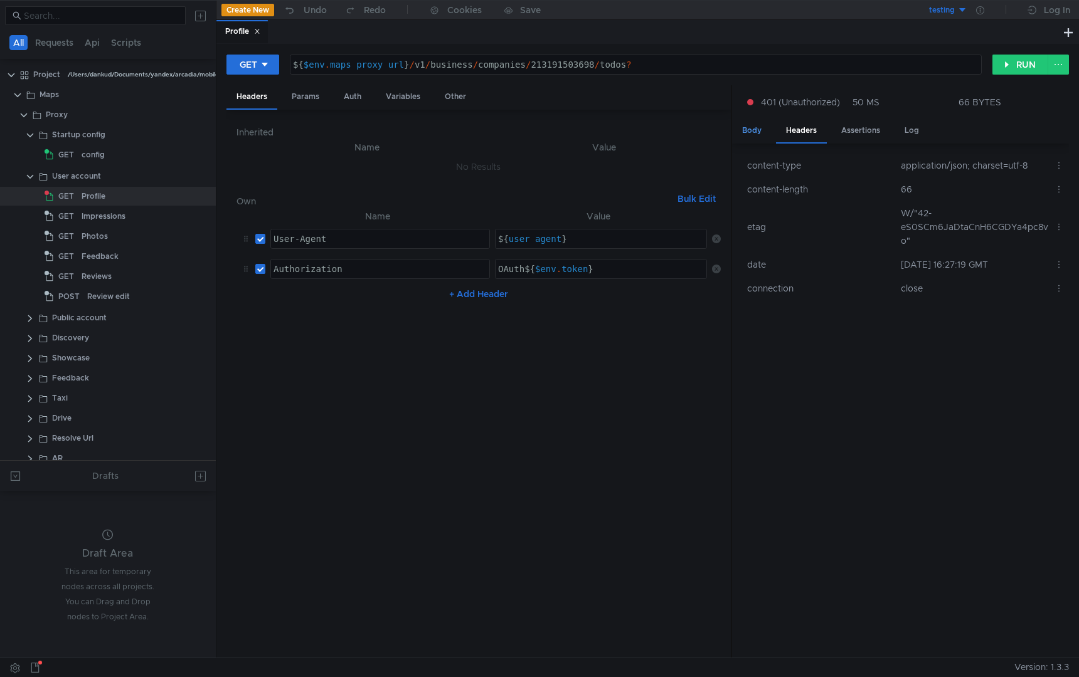
click at [754, 128] on div "Body" at bounding box center [752, 130] width 40 height 23
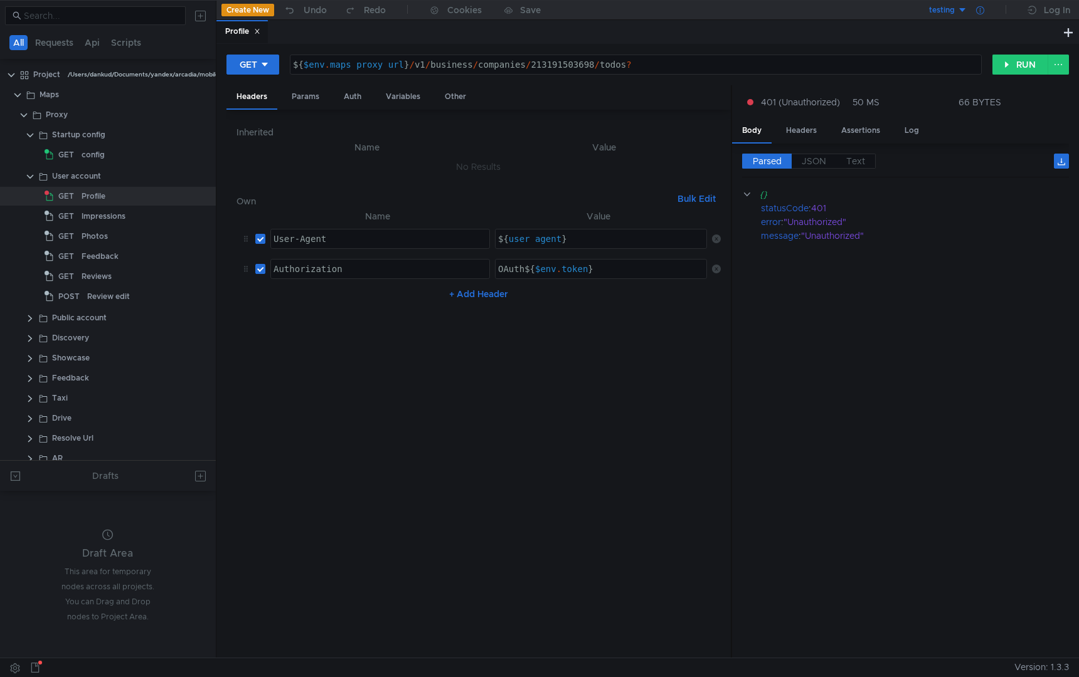
click at [980, 11] on icon at bounding box center [980, 10] width 8 height 8
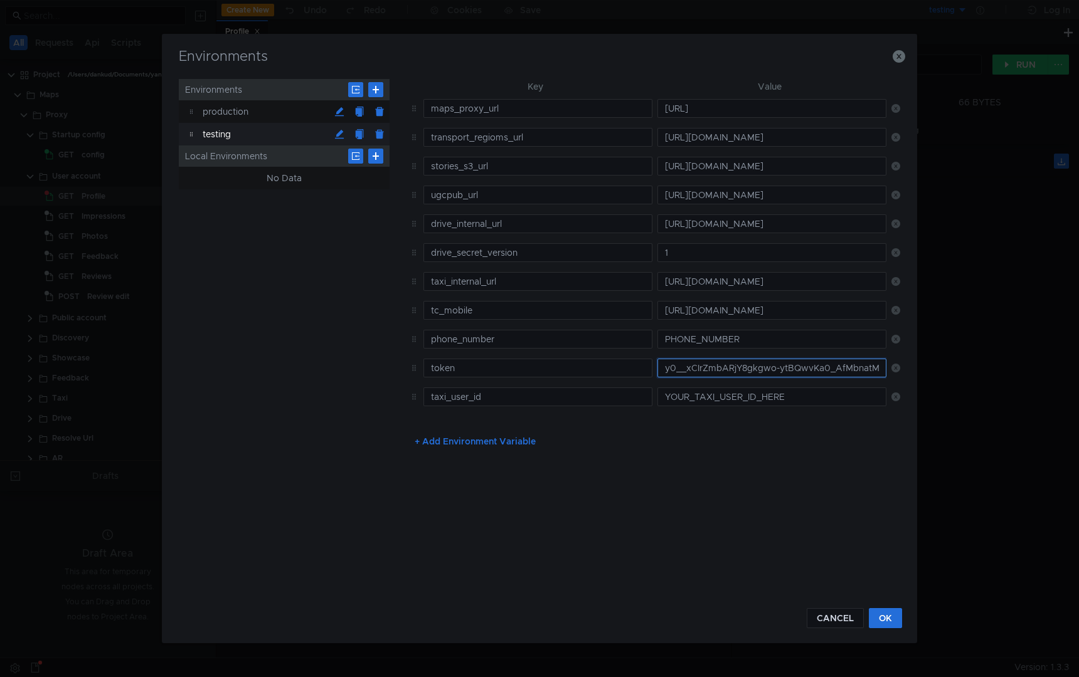
click at [765, 374] on input "y0__xCIrZmbARjY8gkgwo-ytBQwvKa0_AfMbnatMeycYqDoCW99kd3Om_qofQ" at bounding box center [771, 368] width 229 height 19
paste input "1__xDh7qeRpdT-ARj-SiDbzvMCC5yxTErfcvIqtTcjXDqL8kAdcfM"
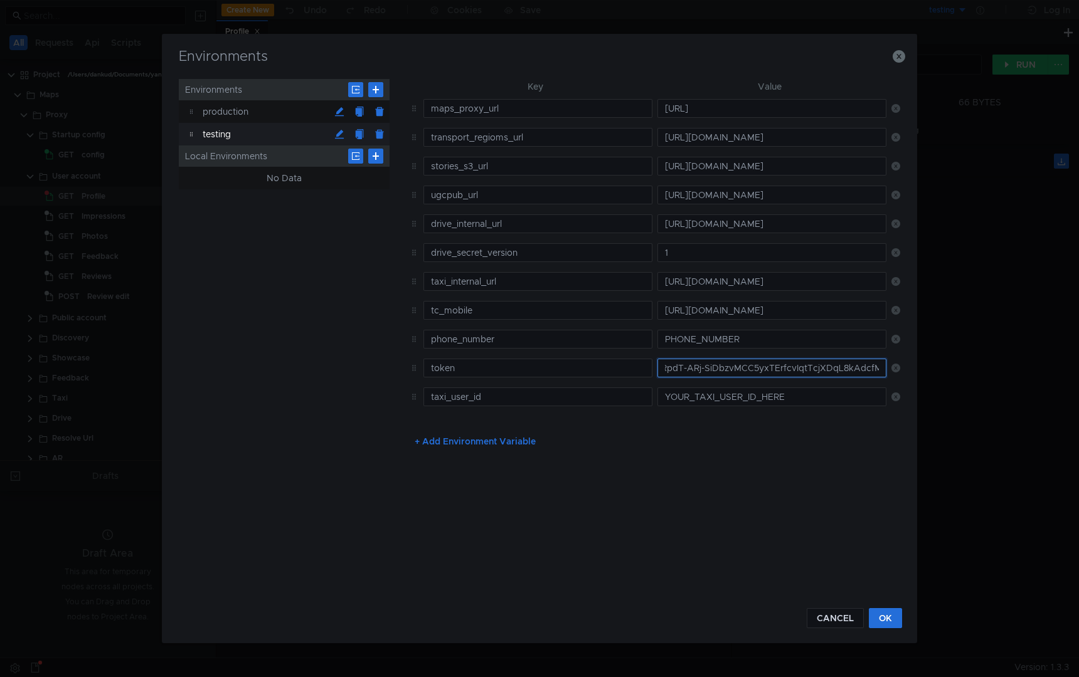
type input "y1__xDh7qeRpdT-ARj-SiDbzvMCC5yxTErfcvIqtTcjXDqL8kAdcfM"
click at [867, 463] on div "Key Value maps_proxy_url [URL] transport_regioms_url [URL][DOMAIN_NAME] stories…" at bounding box center [651, 336] width 495 height 514
click at [885, 620] on button "OK" at bounding box center [885, 618] width 33 height 20
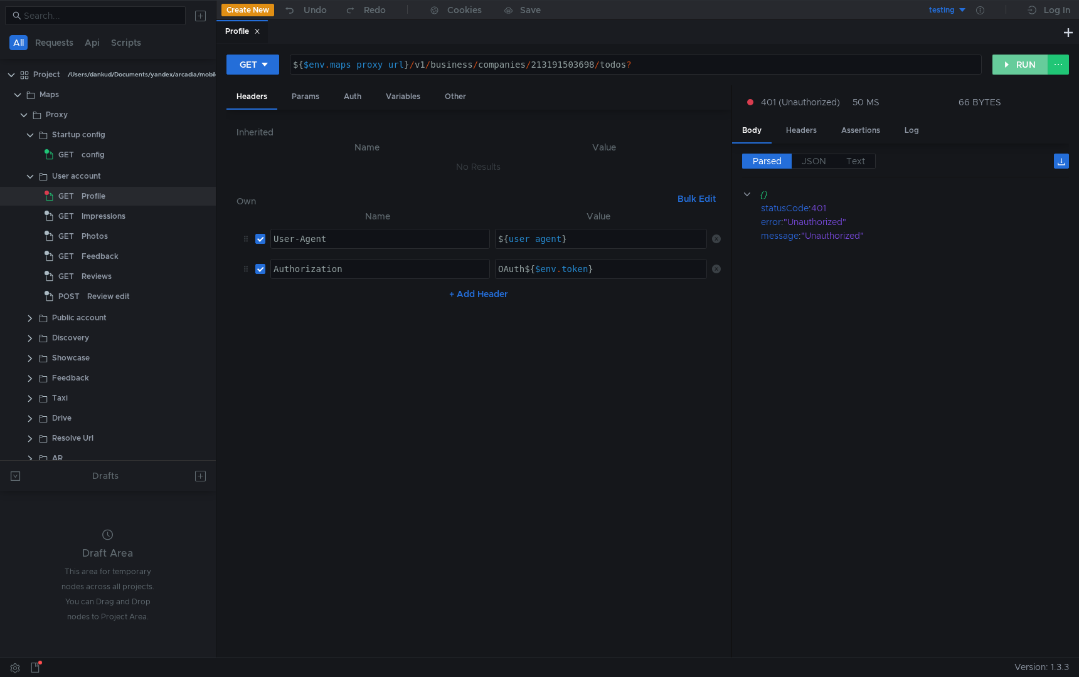
click at [1011, 64] on button "RUN" at bounding box center [1020, 65] width 56 height 20
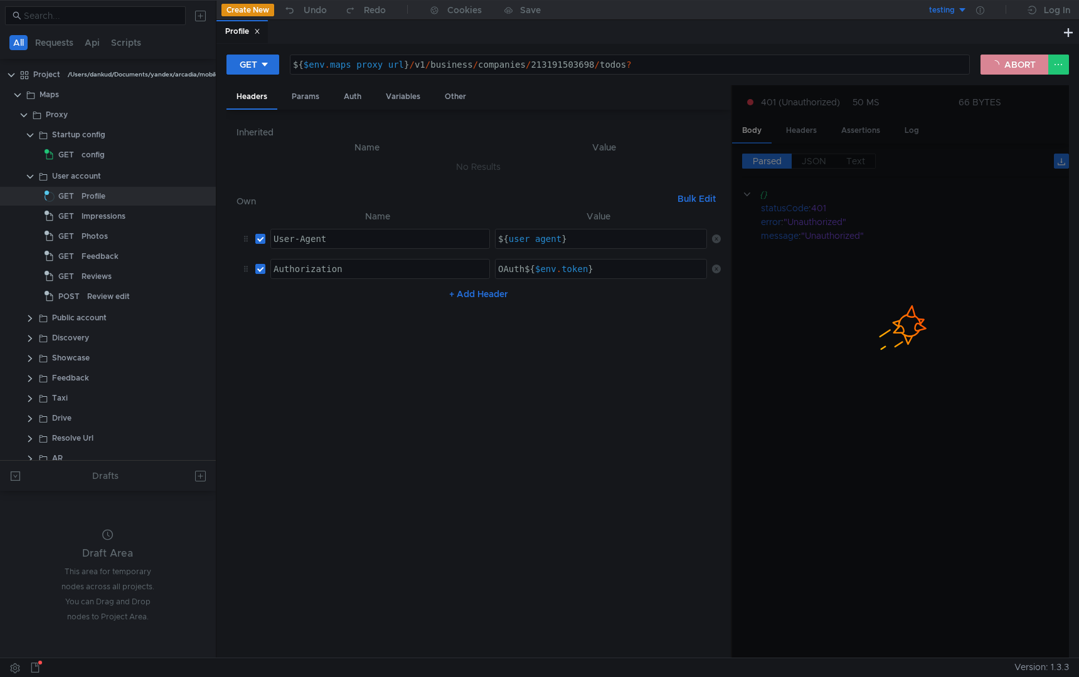
click at [1011, 64] on button "ABORT" at bounding box center [1014, 65] width 68 height 20
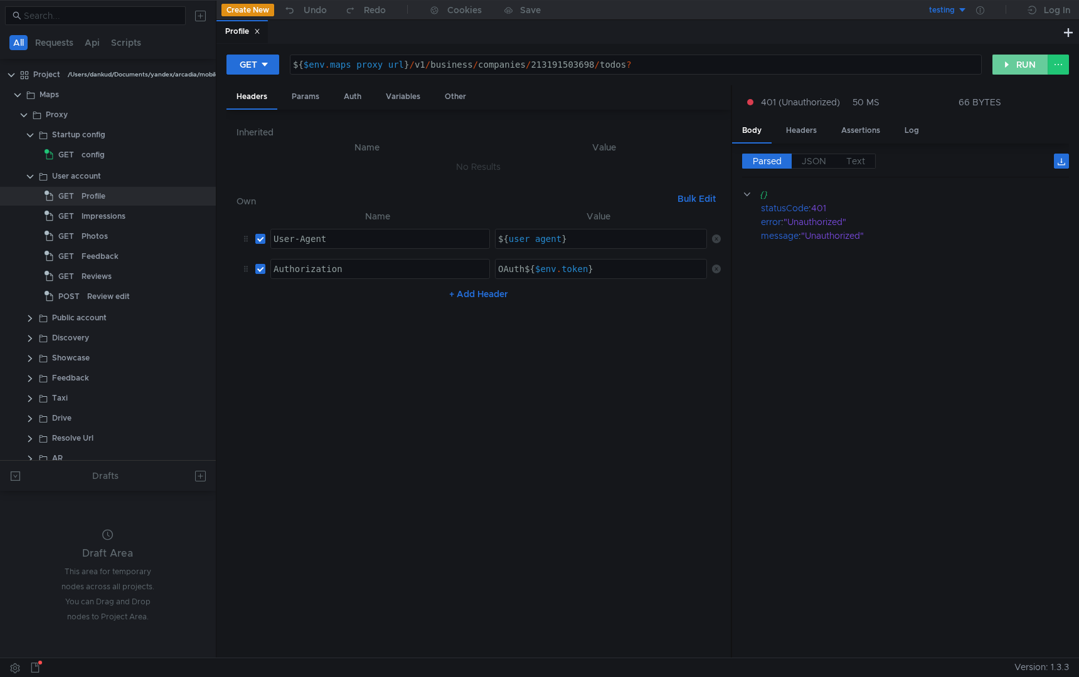
click at [1011, 64] on button "RUN" at bounding box center [1020, 65] width 56 height 20
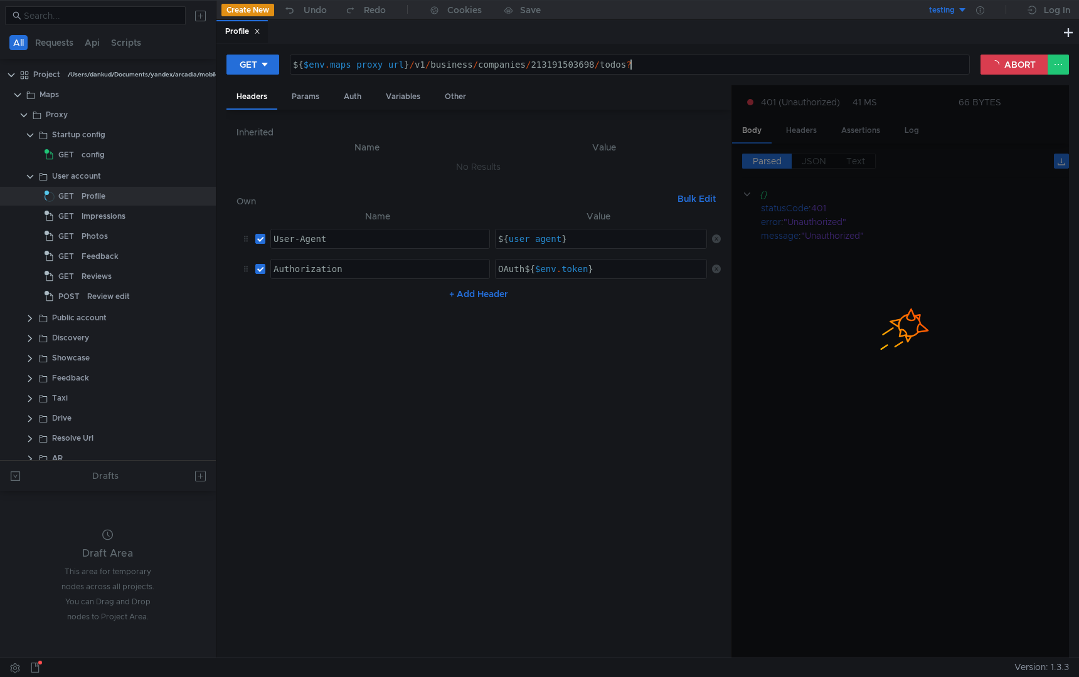
click at [739, 66] on div "${ $env . maps_proxy_url } / v1 / business / companies / 213191503698 / todos ?" at bounding box center [629, 75] width 679 height 30
type textarea "${$env.maps_proxy_url}/v1/business/companies/213191503698/todos"
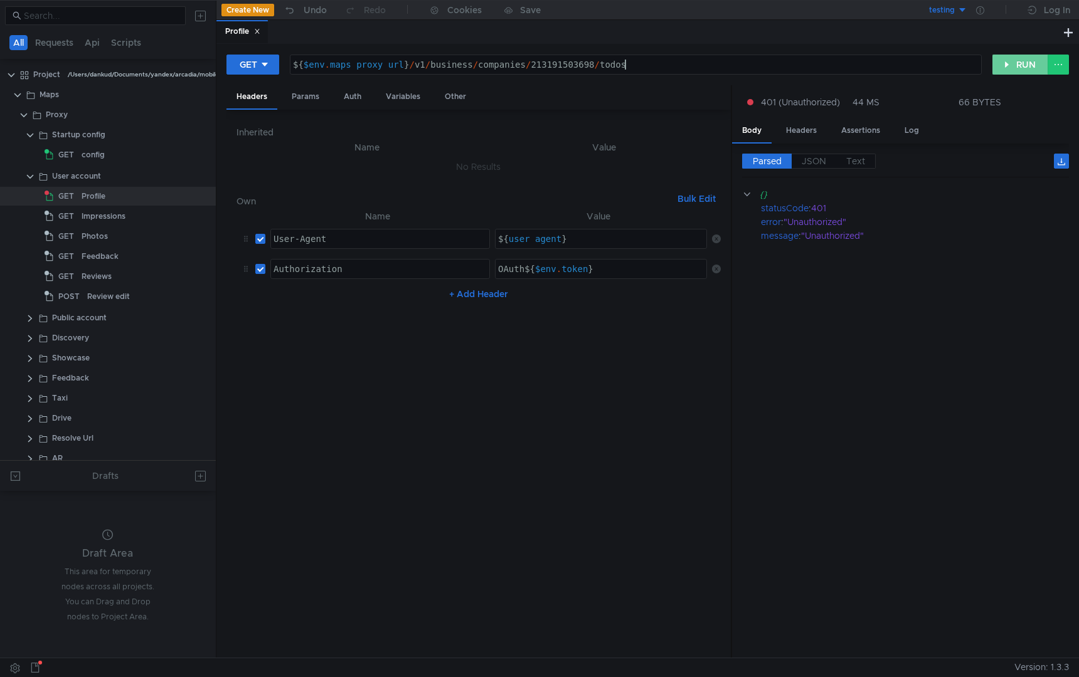
click at [1028, 62] on button "RUN" at bounding box center [1020, 65] width 56 height 20
click at [1014, 63] on button "RUN" at bounding box center [1020, 65] width 56 height 20
